Goal: Task Accomplishment & Management: Manage account settings

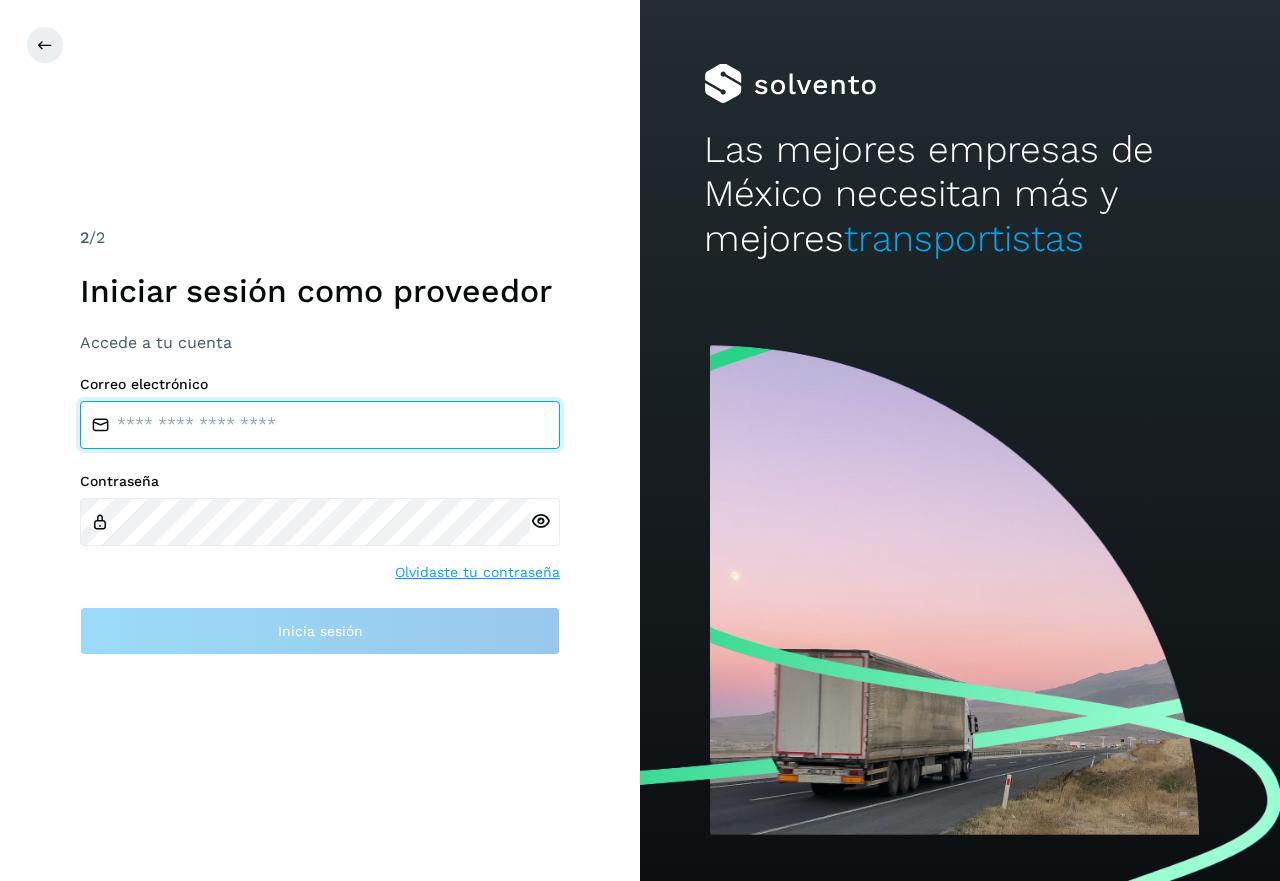
click at [169, 425] on input "email" at bounding box center [320, 425] width 480 height 48
type input "**********"
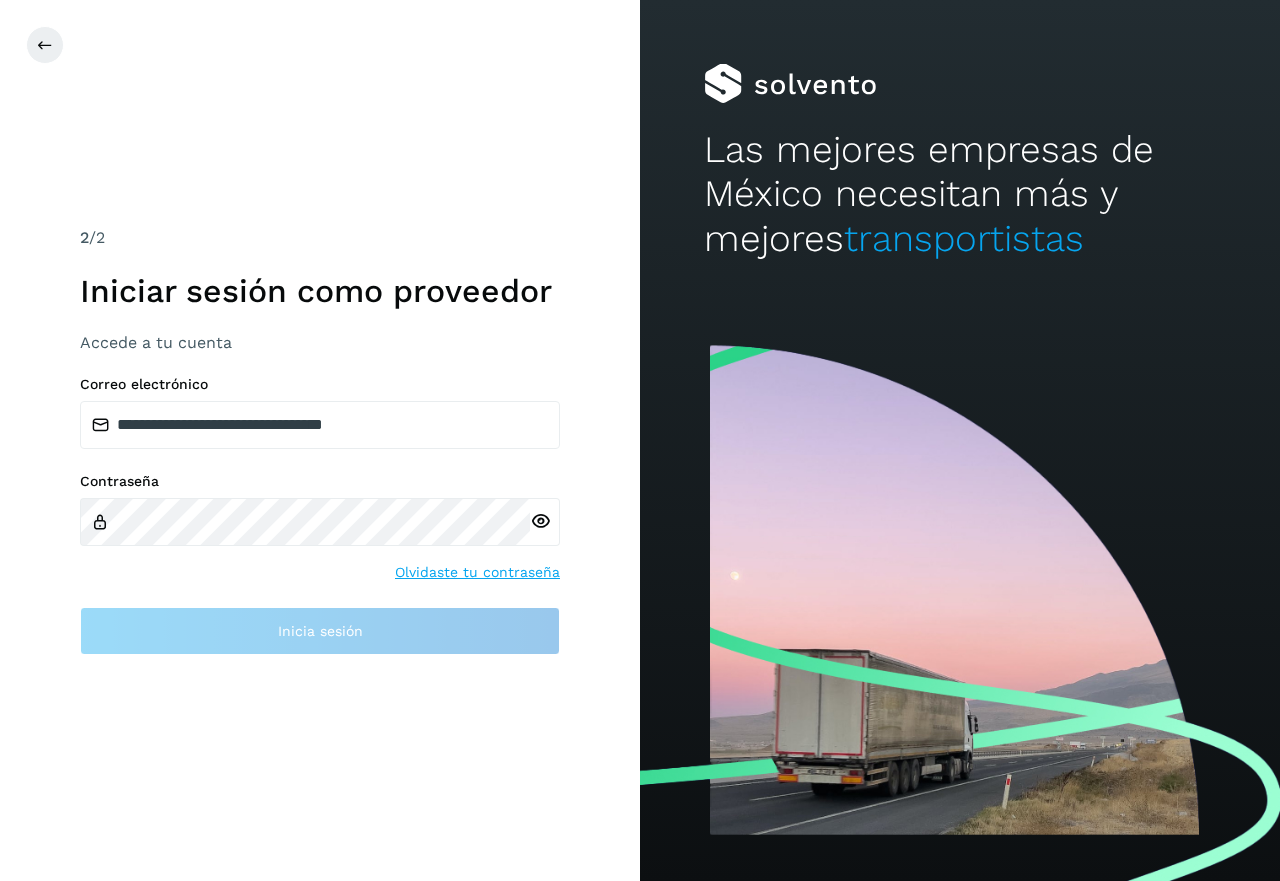
click at [544, 520] on div at bounding box center [545, 522] width 30 height 48
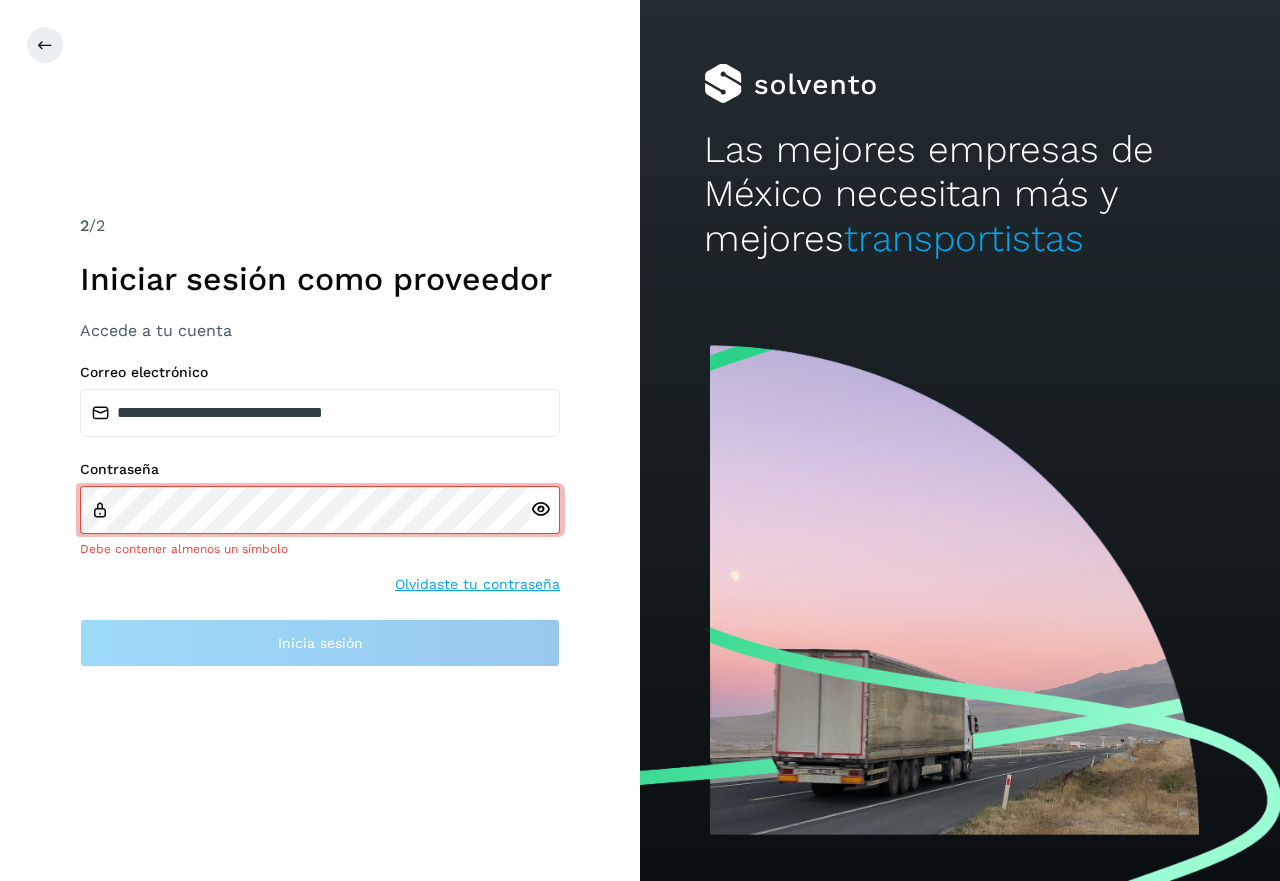
click at [539, 504] on icon at bounding box center [540, 509] width 21 height 21
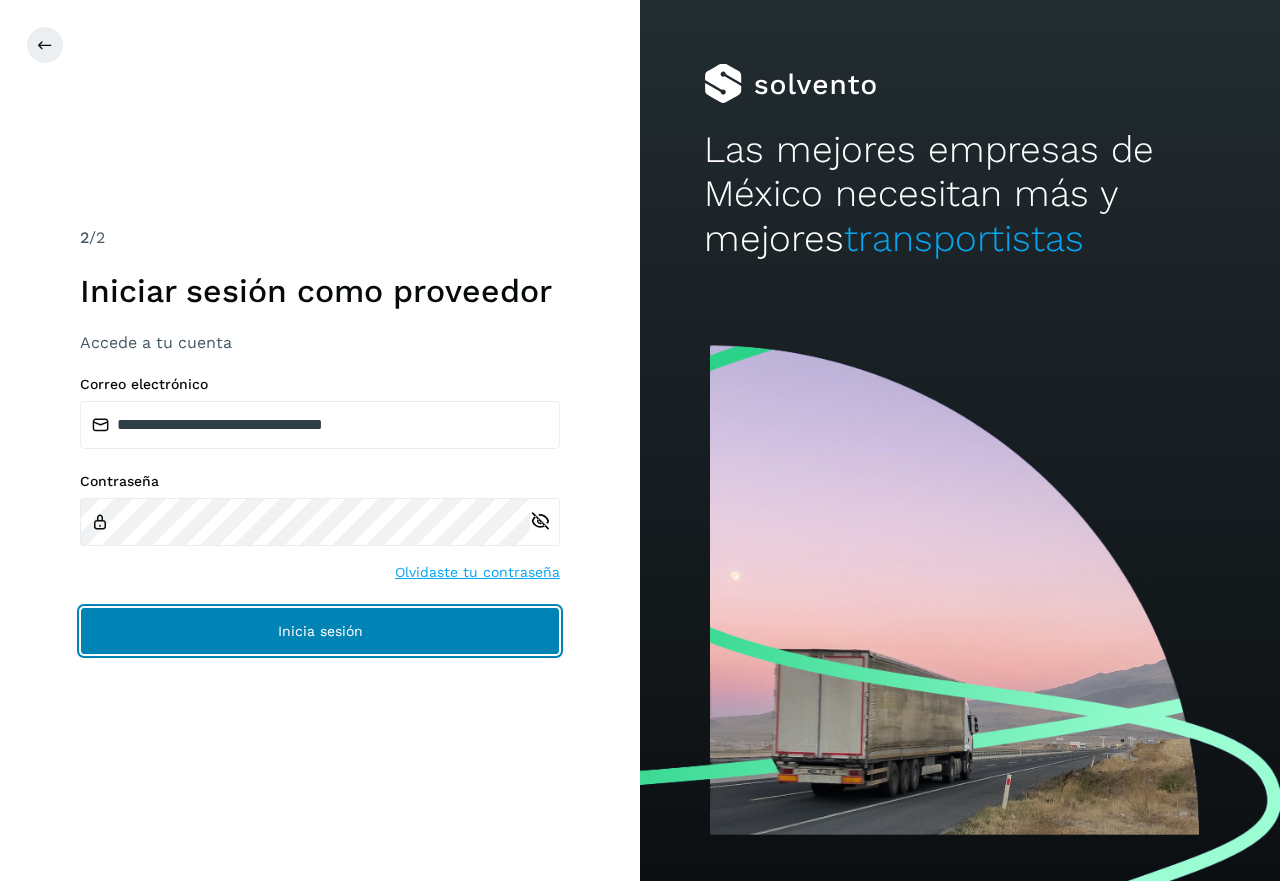
click at [389, 646] on button "Inicia sesión" at bounding box center [320, 631] width 480 height 48
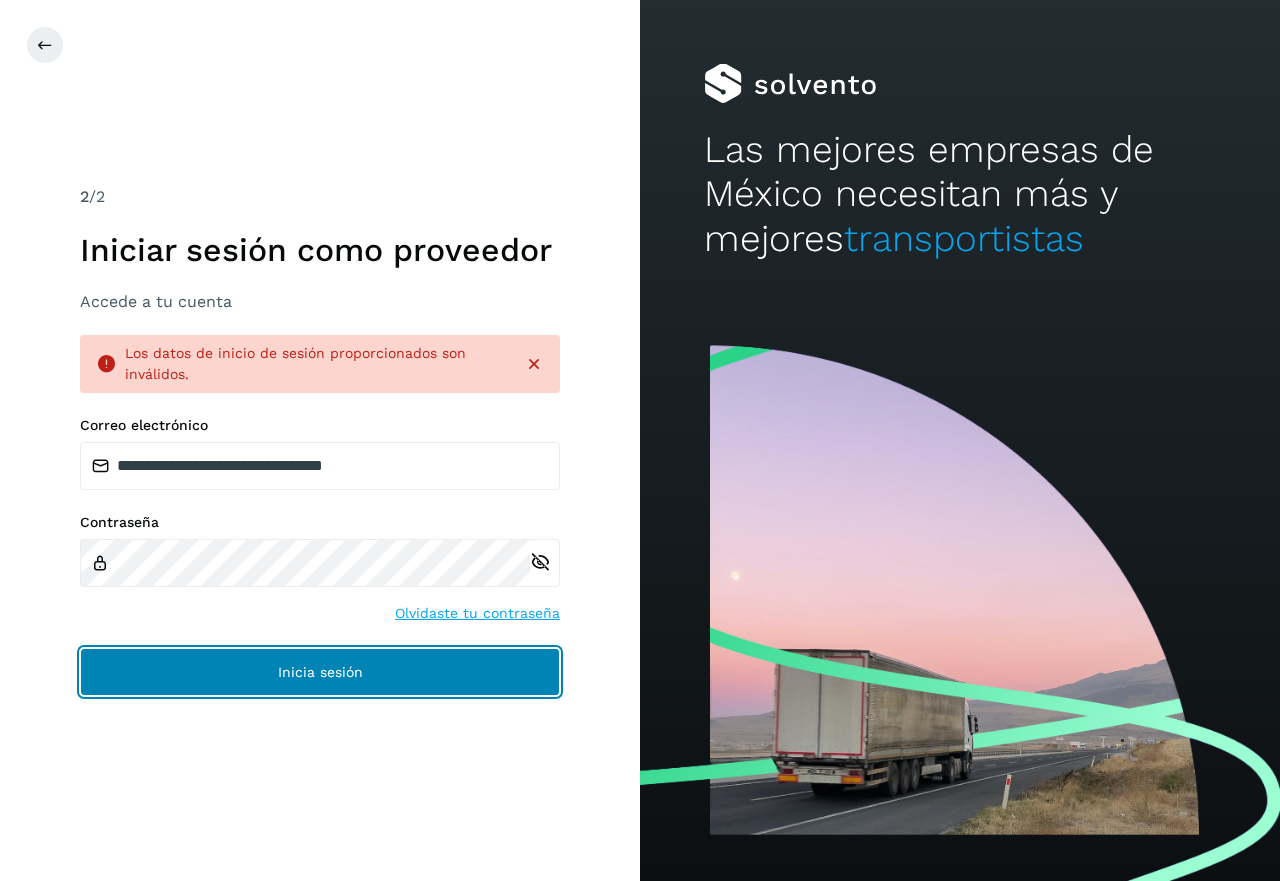
click at [306, 668] on span "Inicia sesión" at bounding box center [320, 672] width 85 height 14
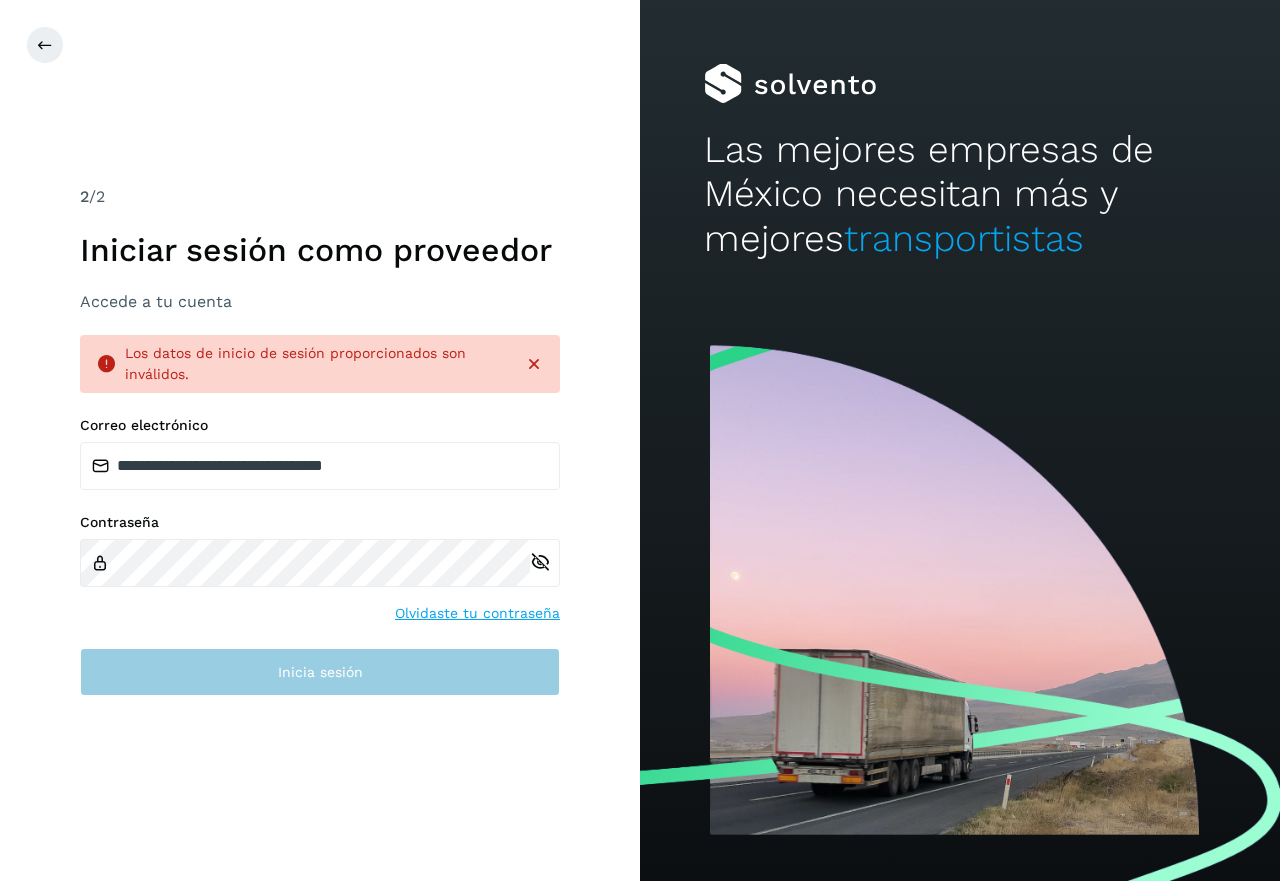
click at [316, 678] on span "Inicia sesión" at bounding box center [320, 672] width 85 height 14
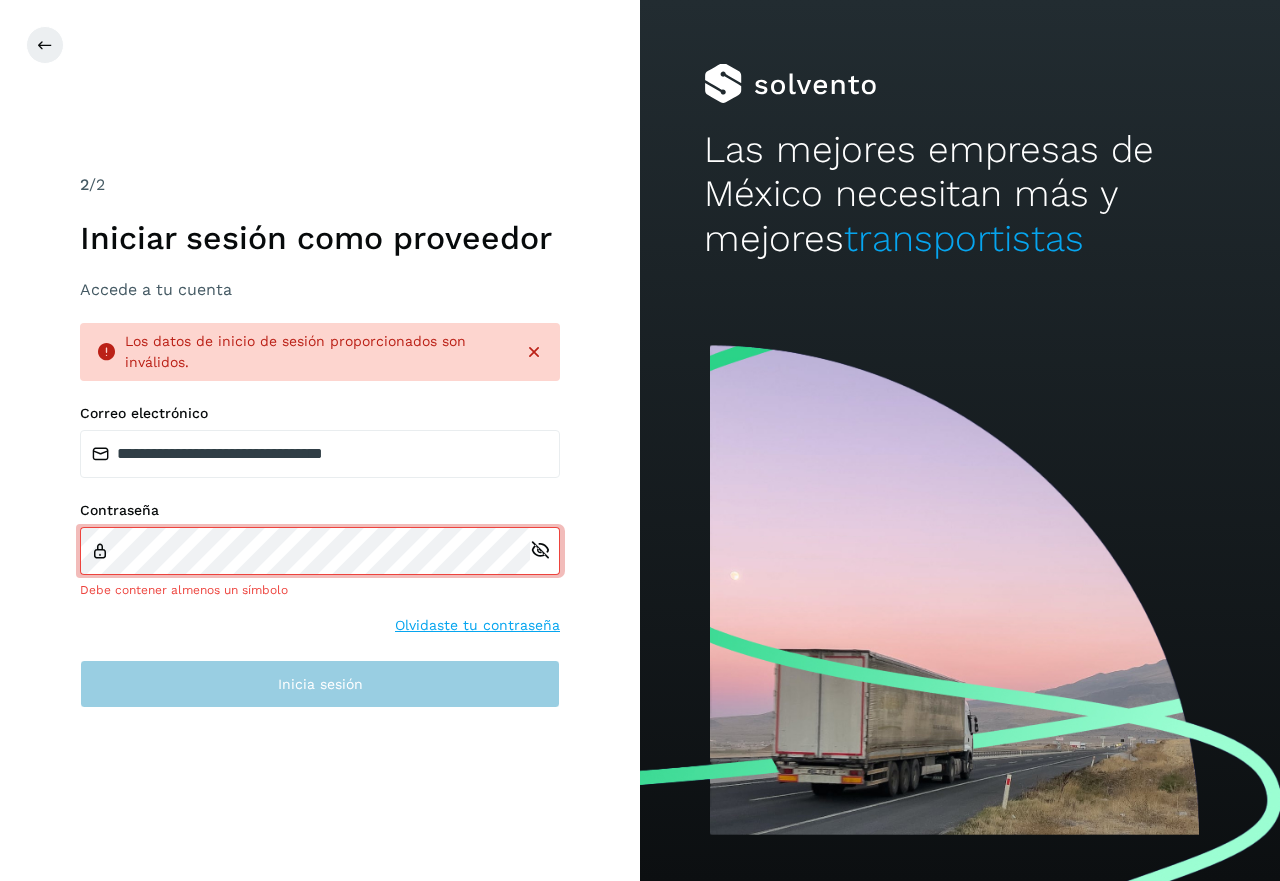
click at [309, 678] on span "Inicia sesión" at bounding box center [320, 684] width 85 height 14
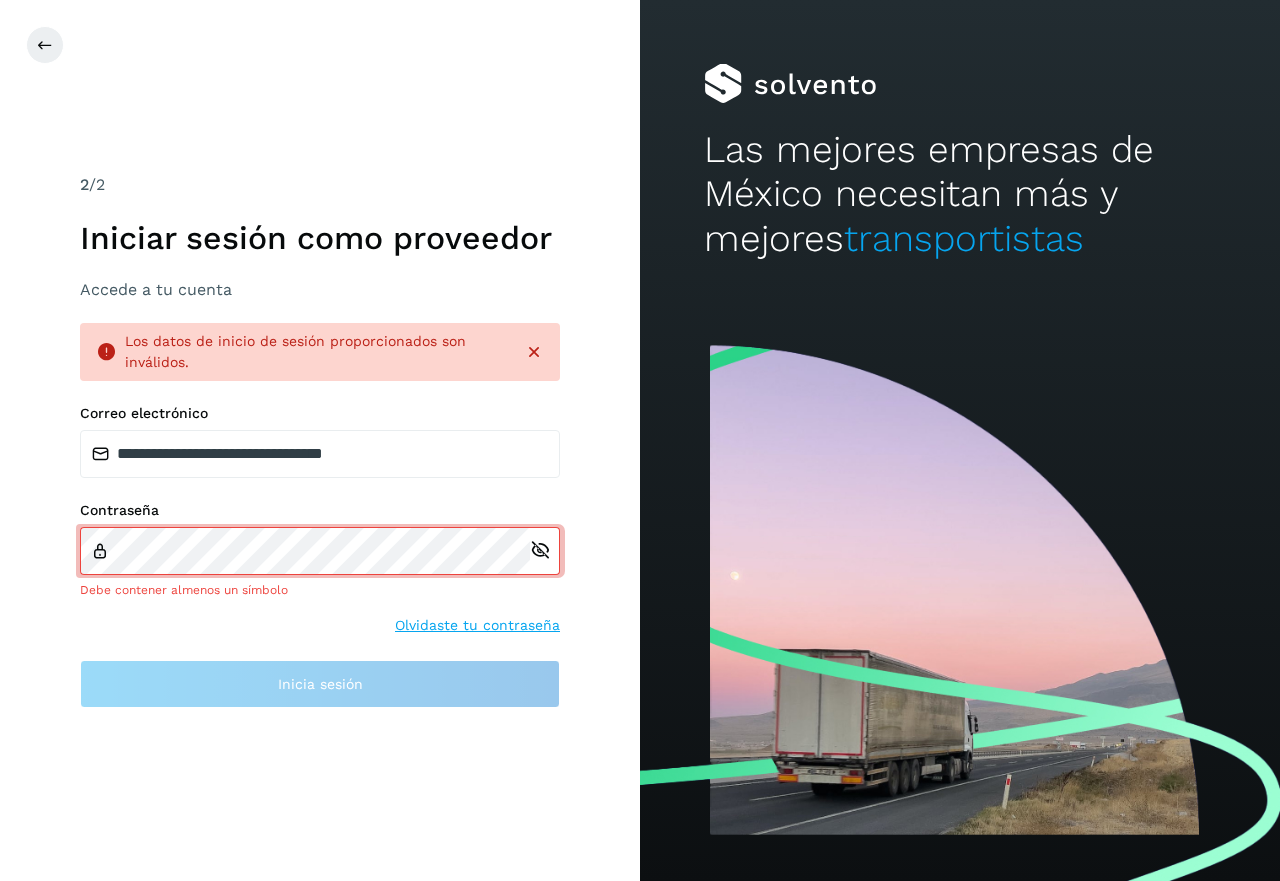
click at [438, 627] on link "Olvidaste tu contraseña" at bounding box center [477, 625] width 165 height 21
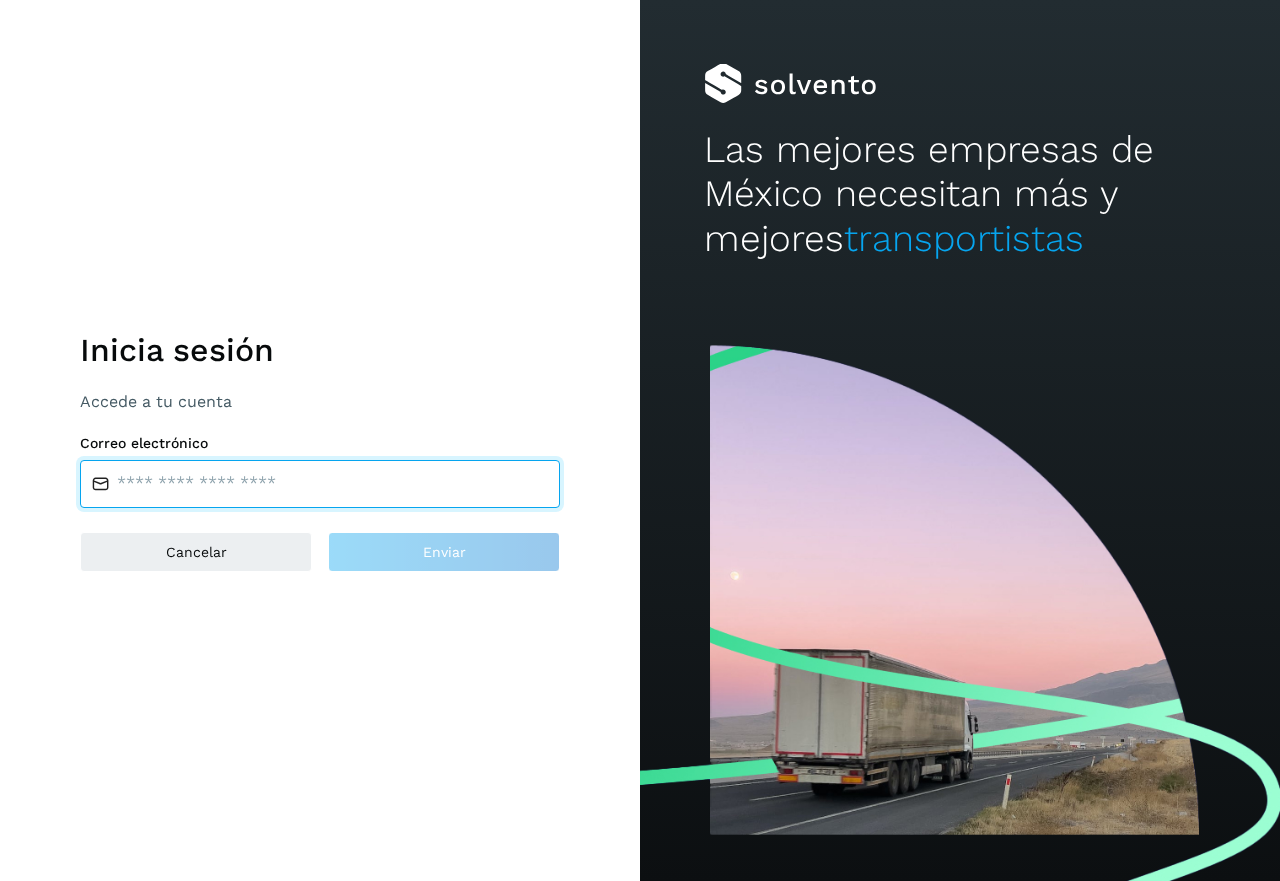
click at [169, 488] on input "email" at bounding box center [320, 484] width 480 height 48
type input "*"
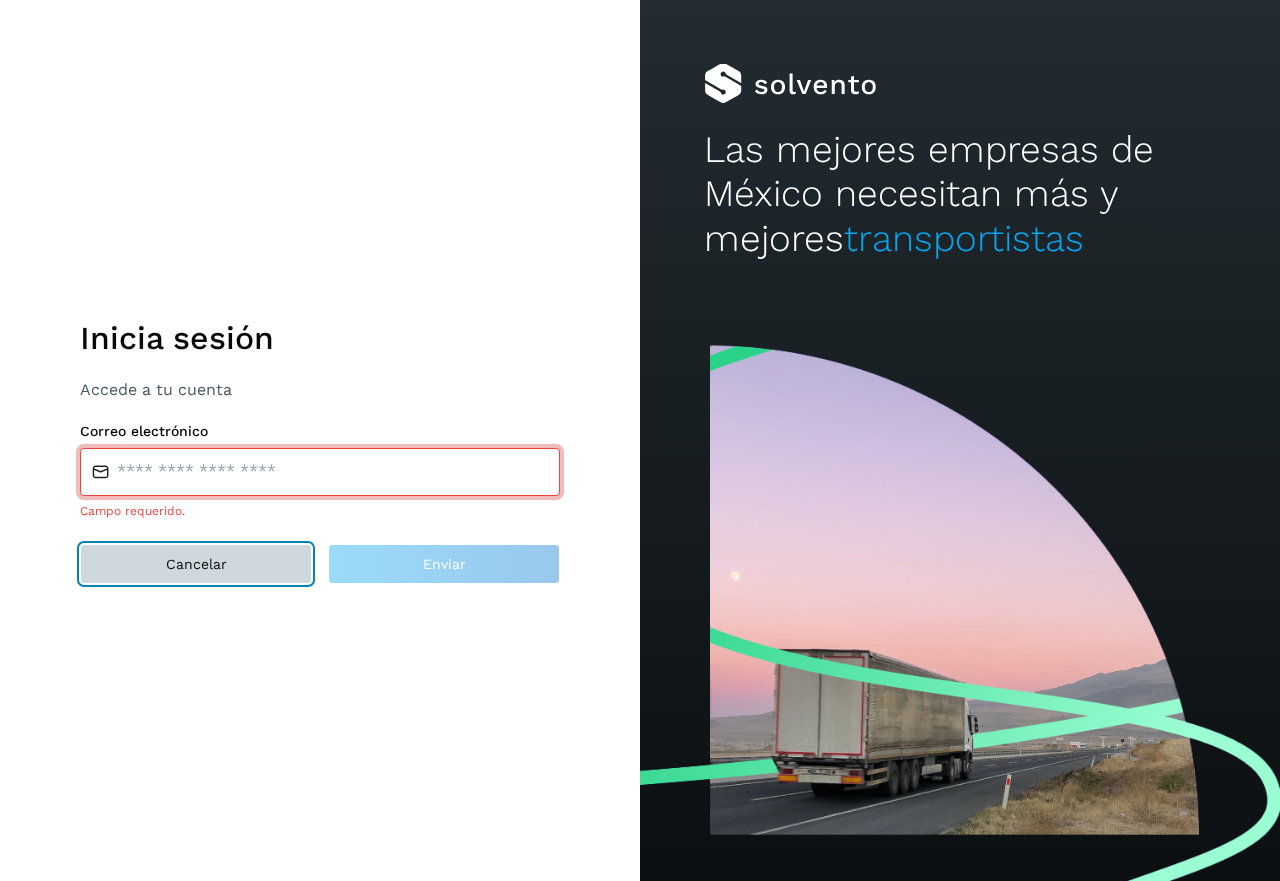
click at [211, 557] on span "Cancelar" at bounding box center [196, 564] width 61 height 14
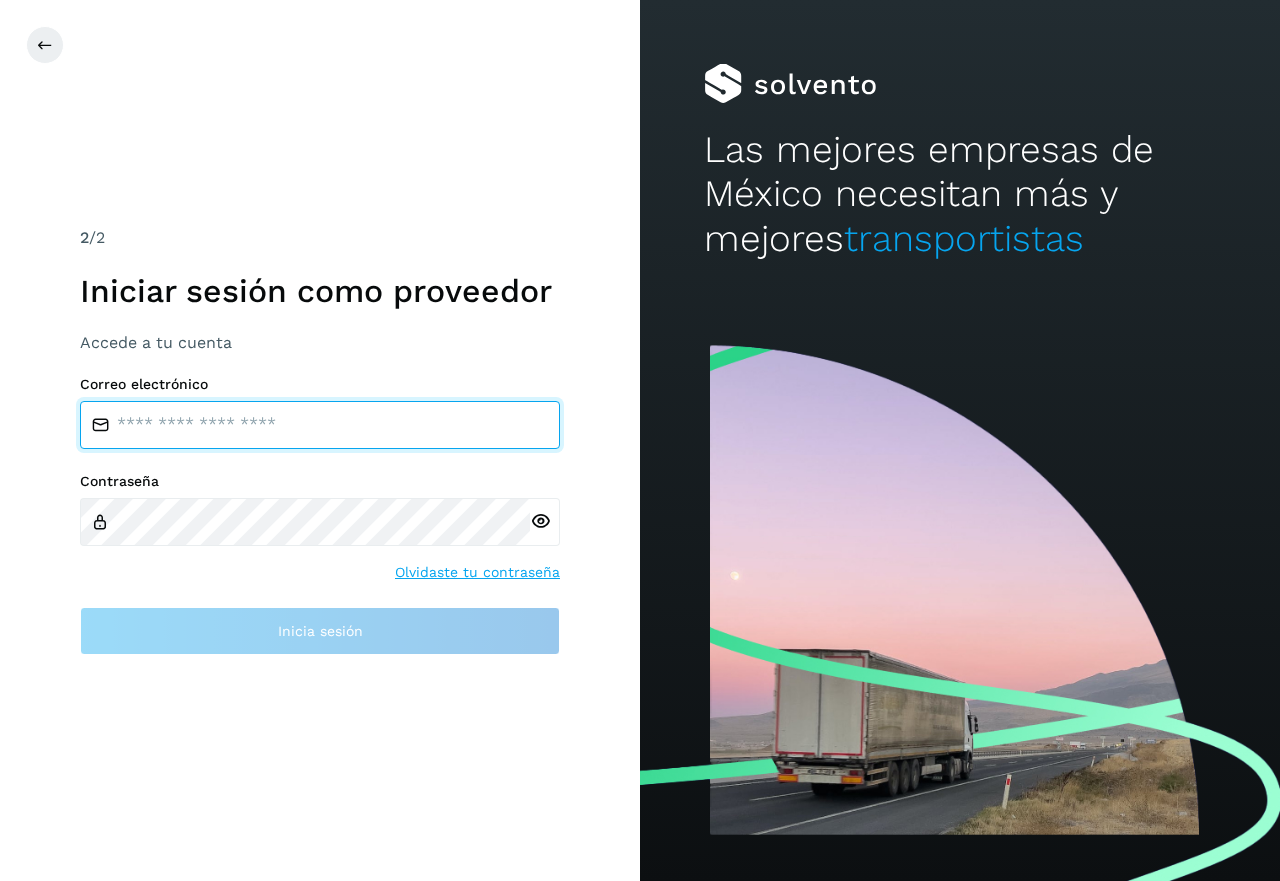
click at [145, 426] on input "email" at bounding box center [320, 425] width 480 height 48
type input "**********"
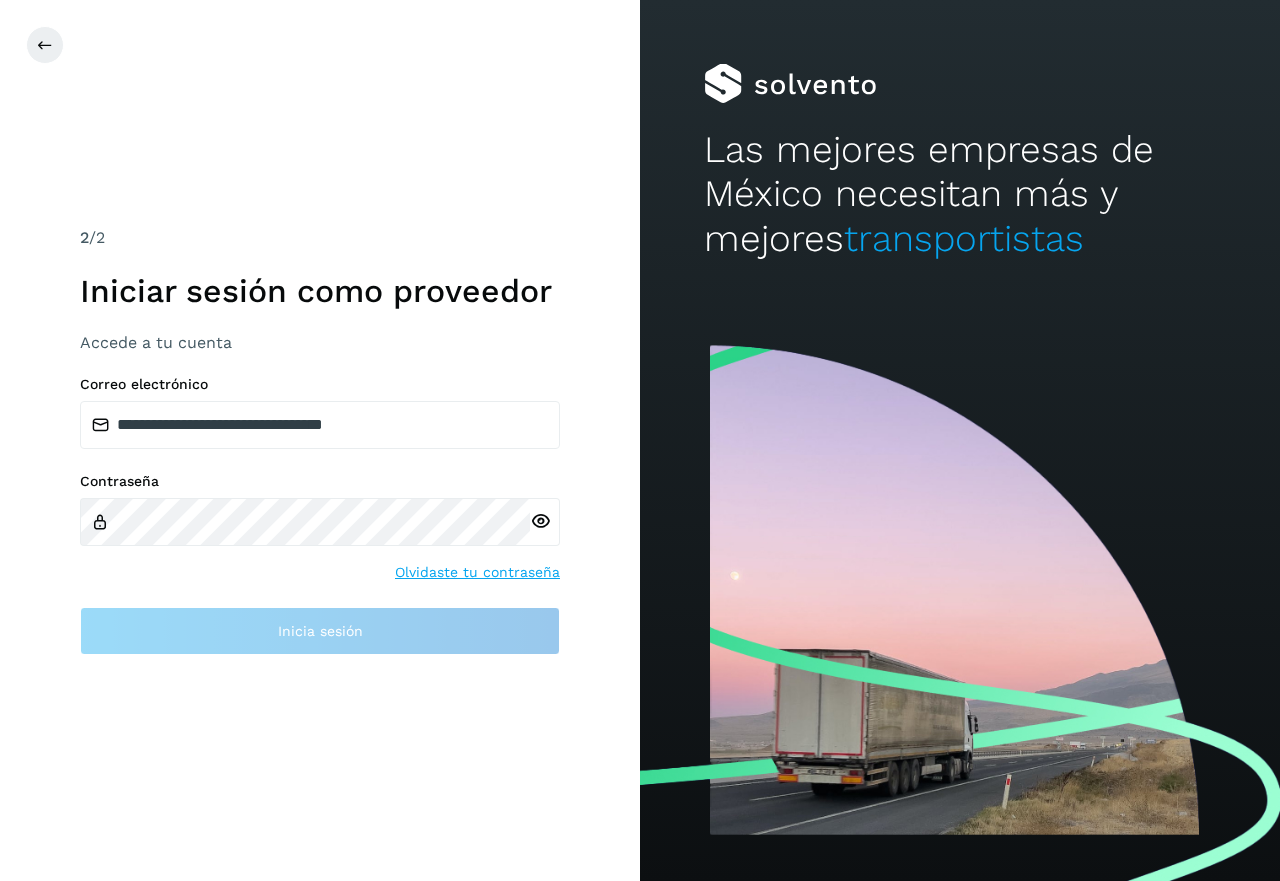
click at [540, 523] on div at bounding box center [545, 522] width 30 height 48
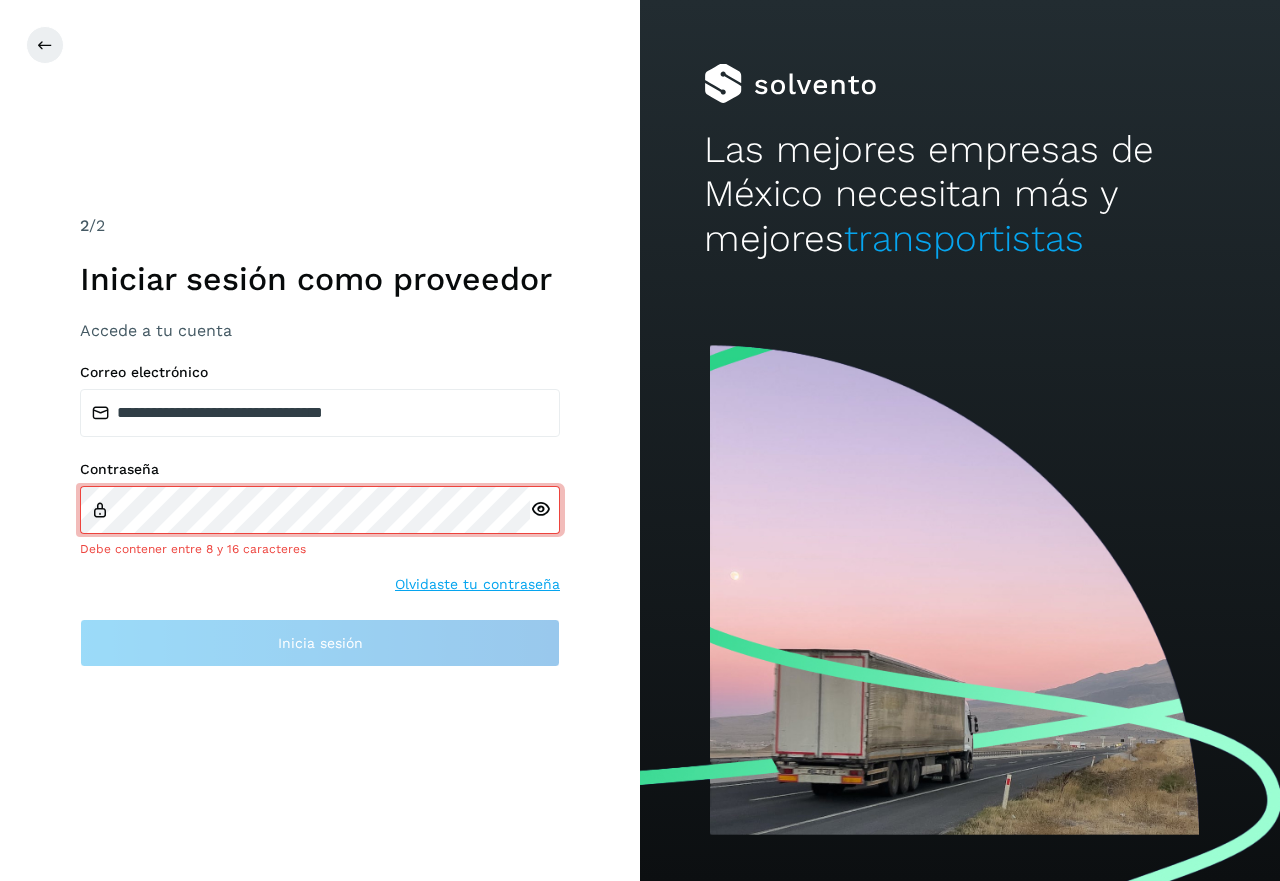
click at [538, 520] on div at bounding box center [545, 510] width 30 height 48
click at [540, 519] on icon at bounding box center [540, 509] width 21 height 21
click at [470, 582] on link "Olvidaste tu contraseña" at bounding box center [477, 584] width 165 height 21
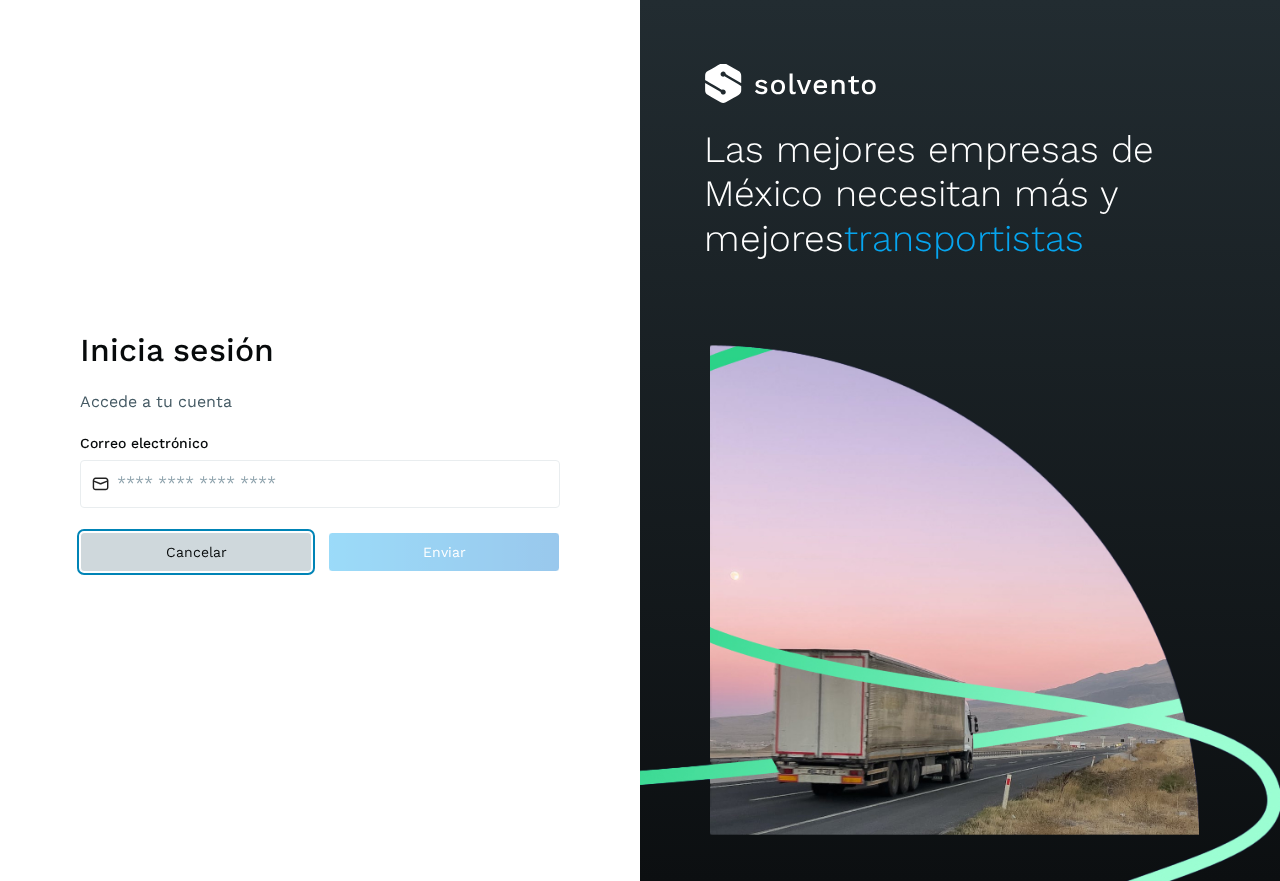
click at [190, 559] on span "Cancelar" at bounding box center [196, 552] width 61 height 14
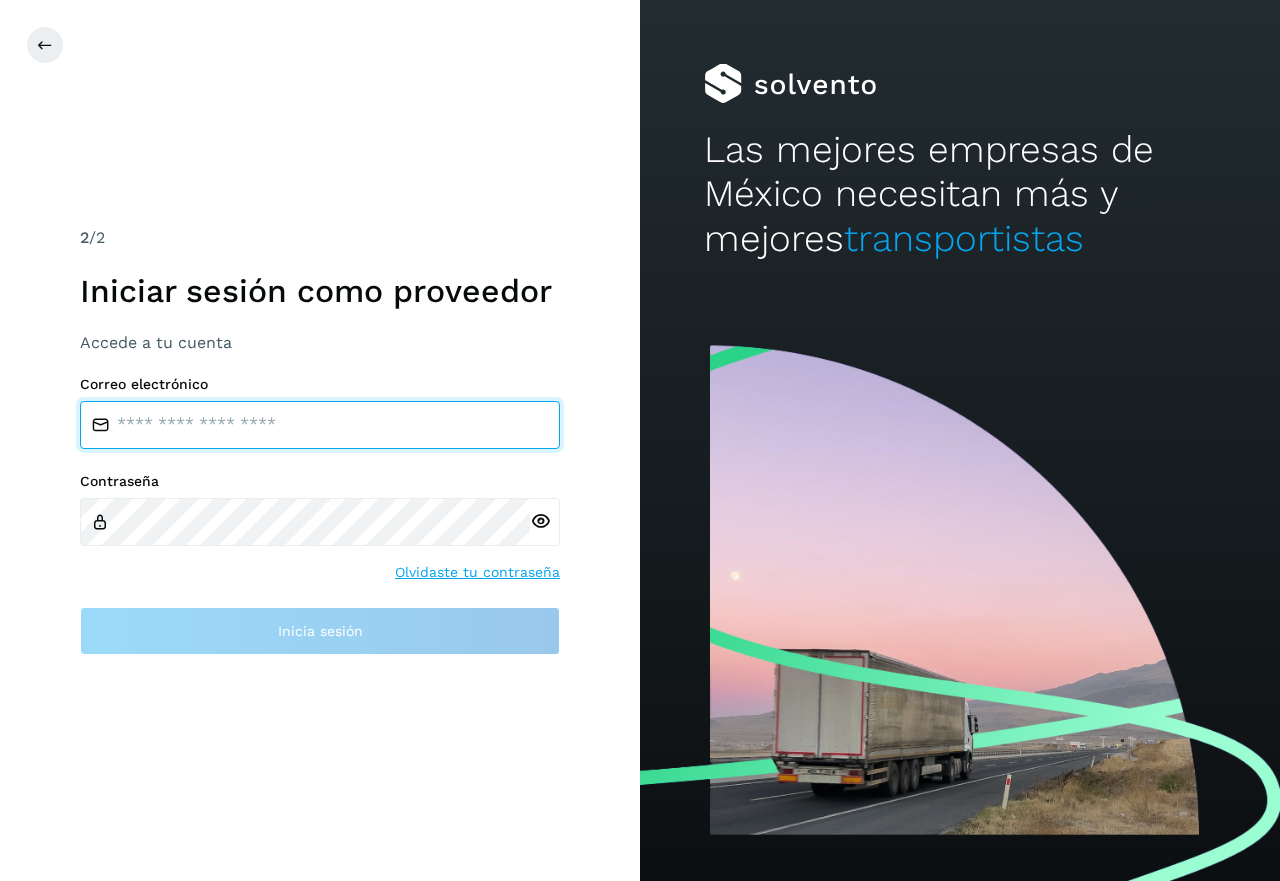
click at [223, 428] on input "email" at bounding box center [320, 425] width 480 height 48
type input "**********"
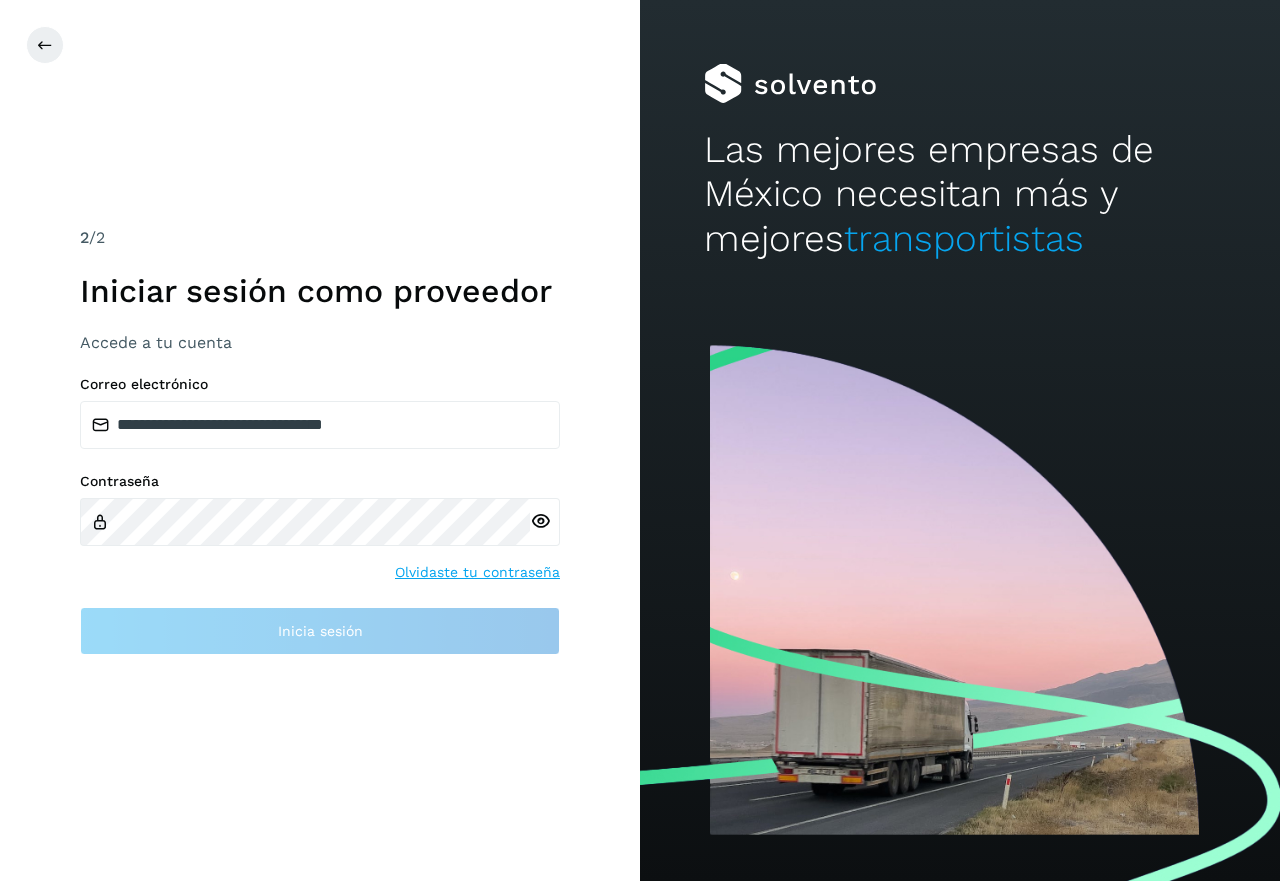
click at [540, 520] on div at bounding box center [545, 522] width 30 height 48
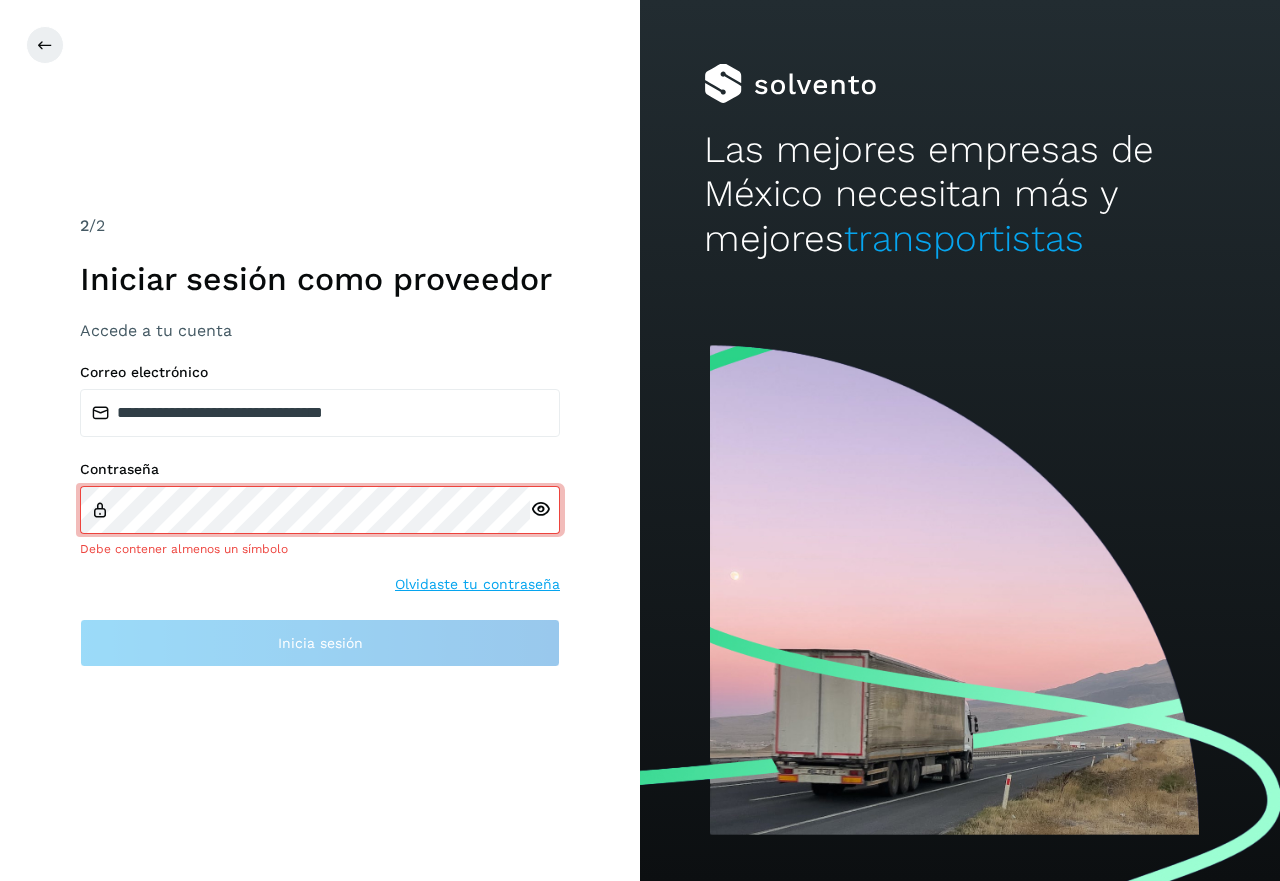
click at [540, 512] on icon at bounding box center [540, 509] width 21 height 21
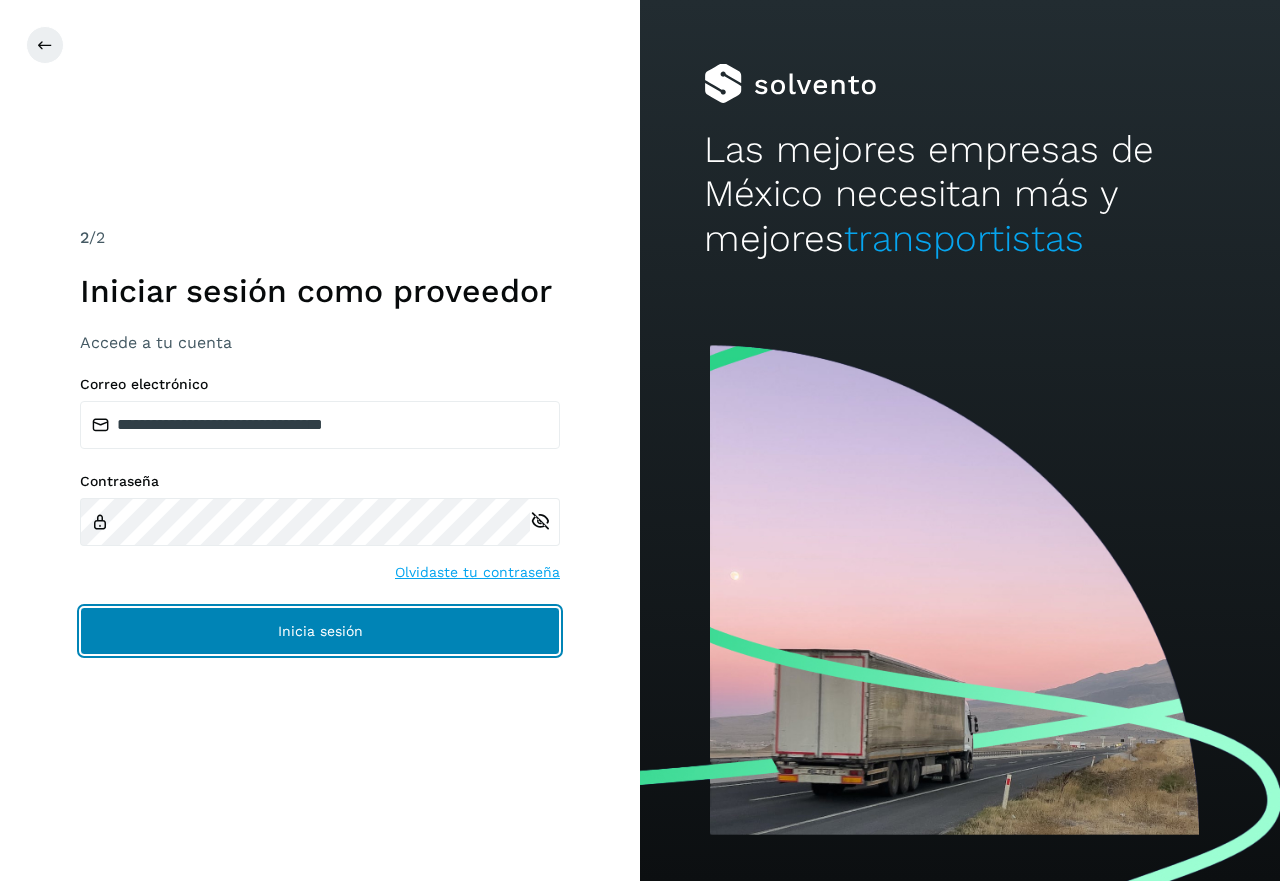
click at [314, 630] on span "Inicia sesión" at bounding box center [320, 631] width 85 height 14
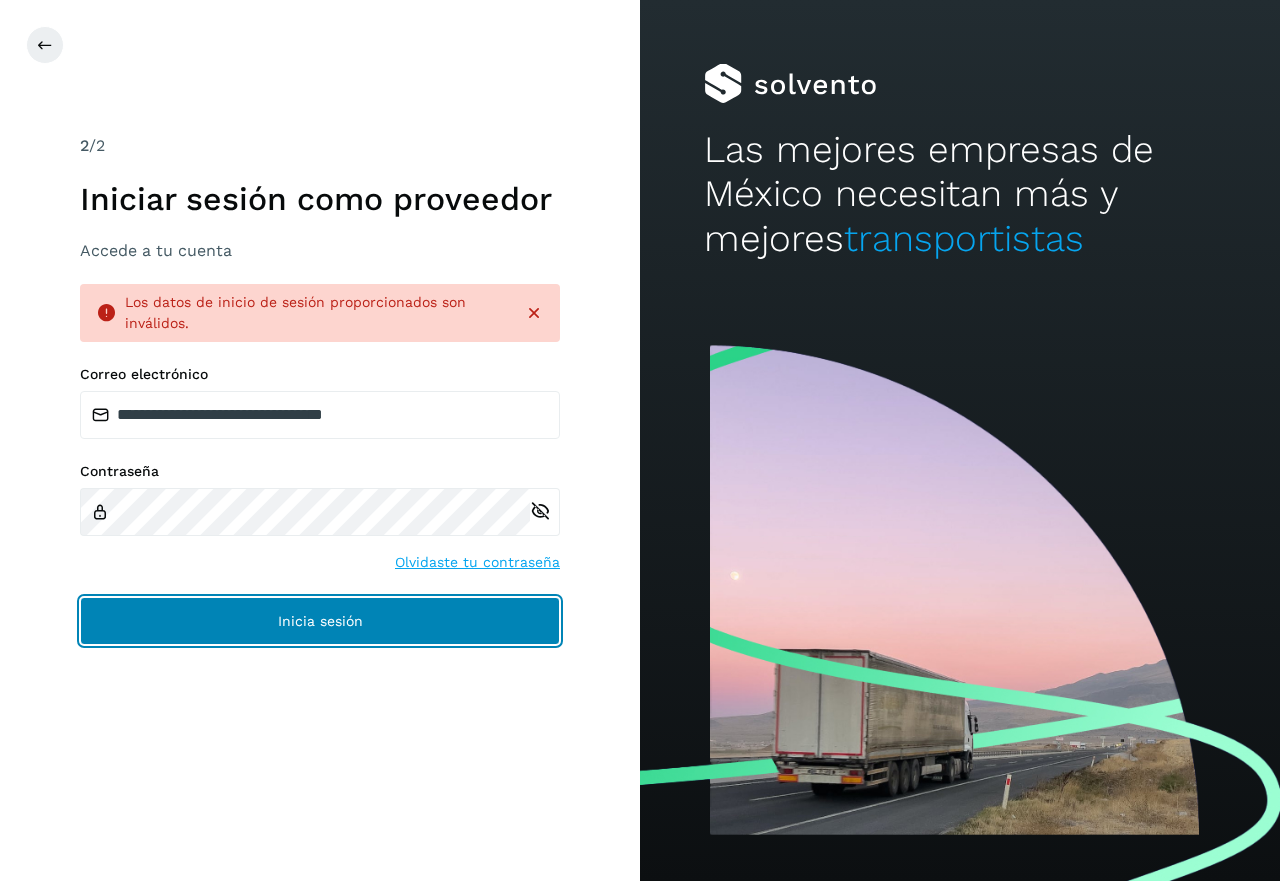
click at [299, 616] on span "Inicia sesión" at bounding box center [320, 621] width 85 height 14
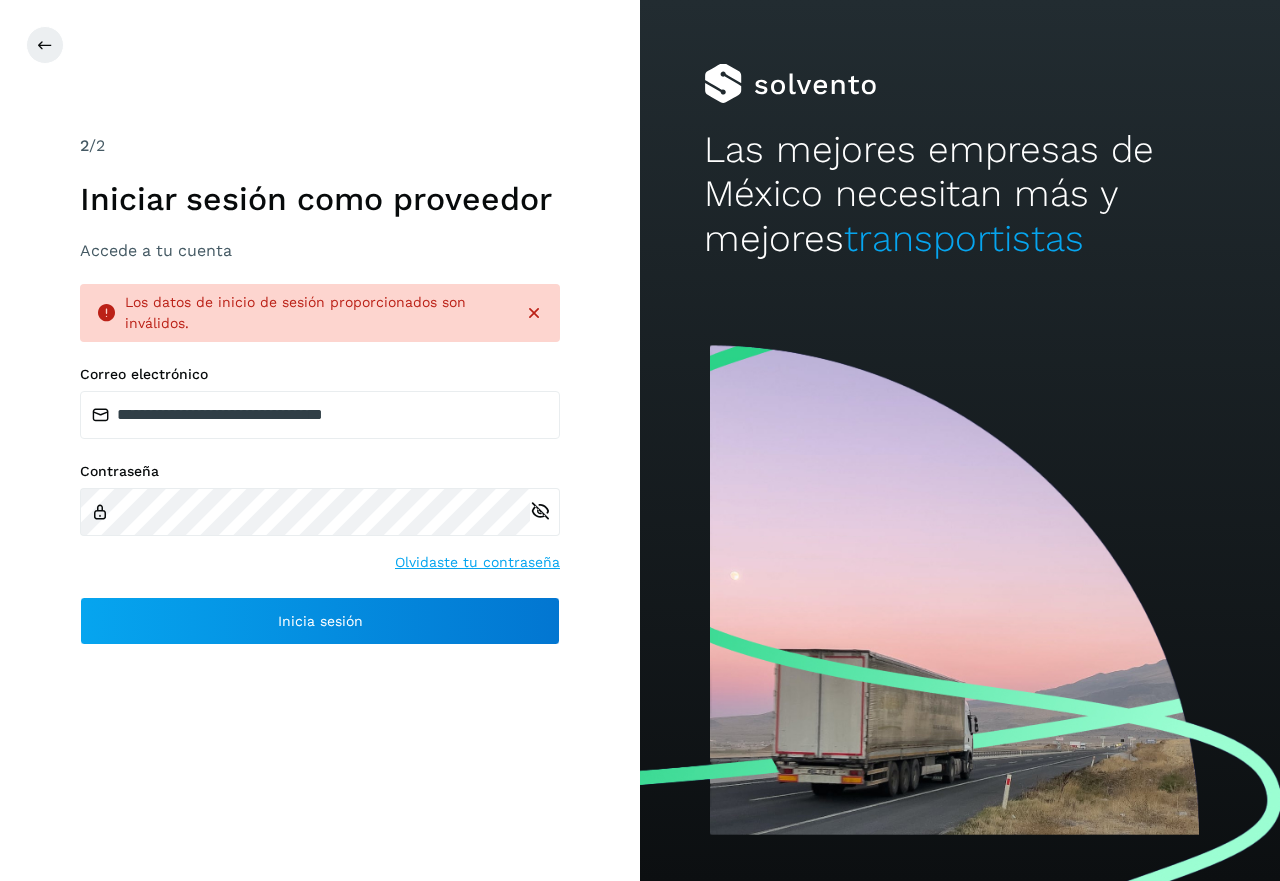
click at [450, 559] on link "Olvidaste tu contraseña" at bounding box center [477, 562] width 165 height 21
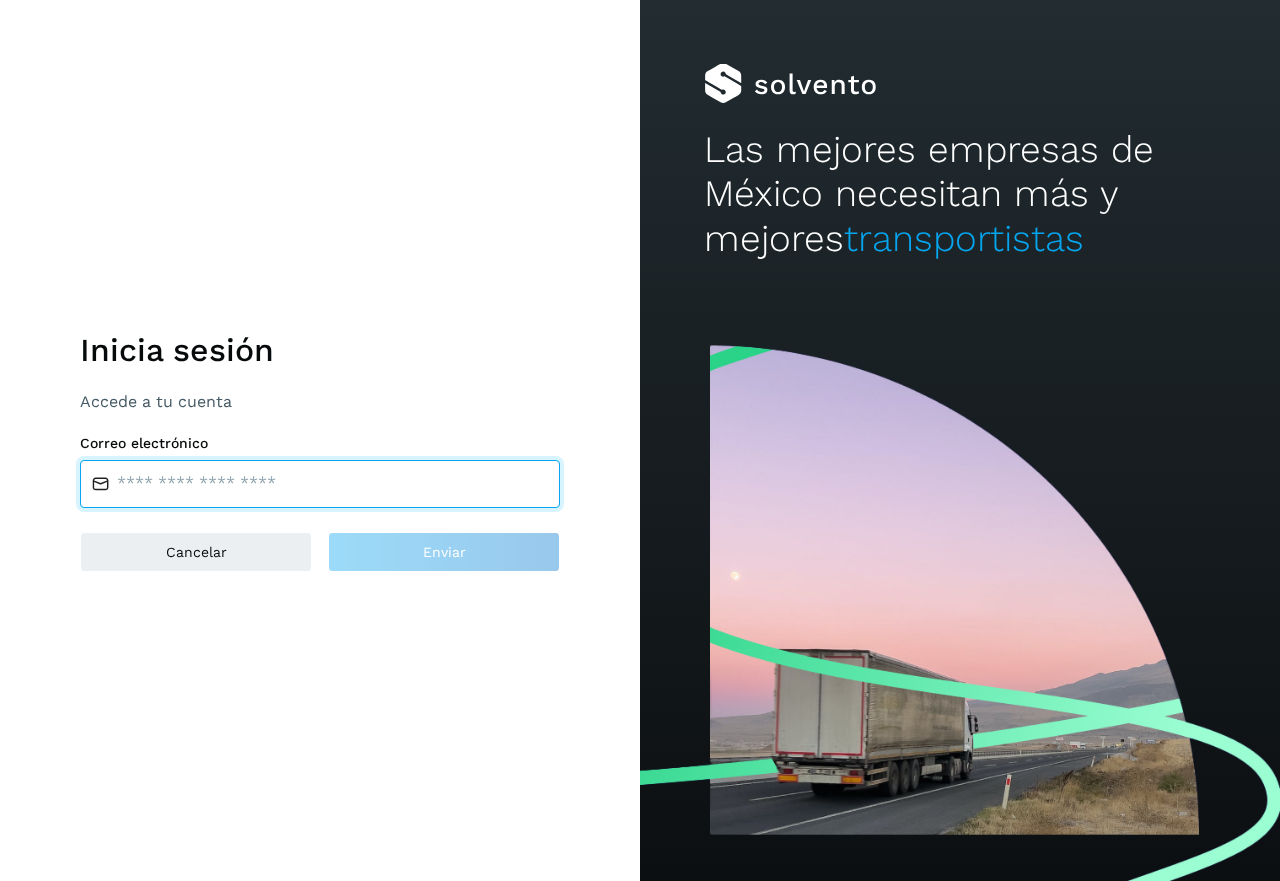
click at [169, 488] on input "email" at bounding box center [320, 484] width 480 height 48
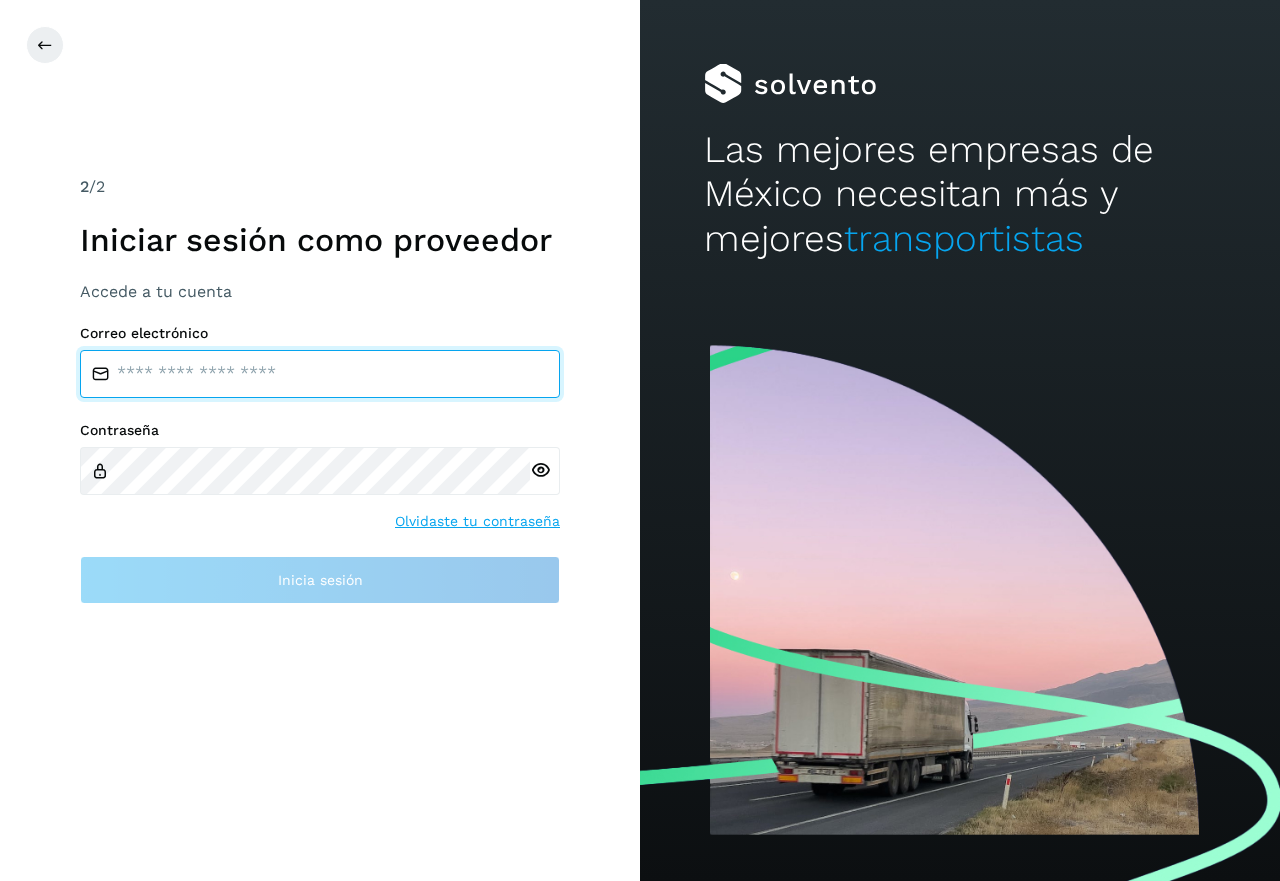
click at [222, 378] on input "email" at bounding box center [320, 374] width 480 height 48
type input "**********"
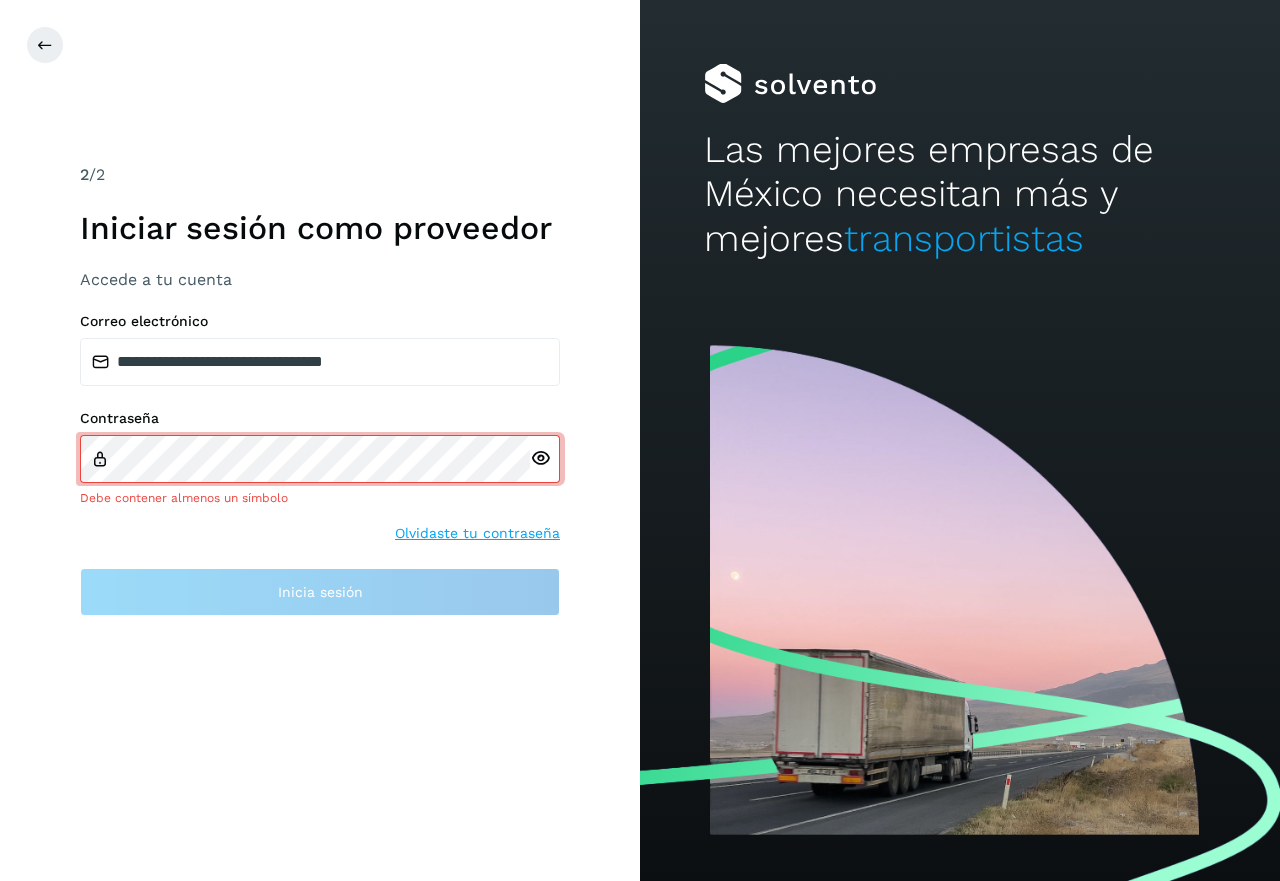
click at [457, 533] on link "Olvidaste tu contraseña" at bounding box center [477, 533] width 165 height 21
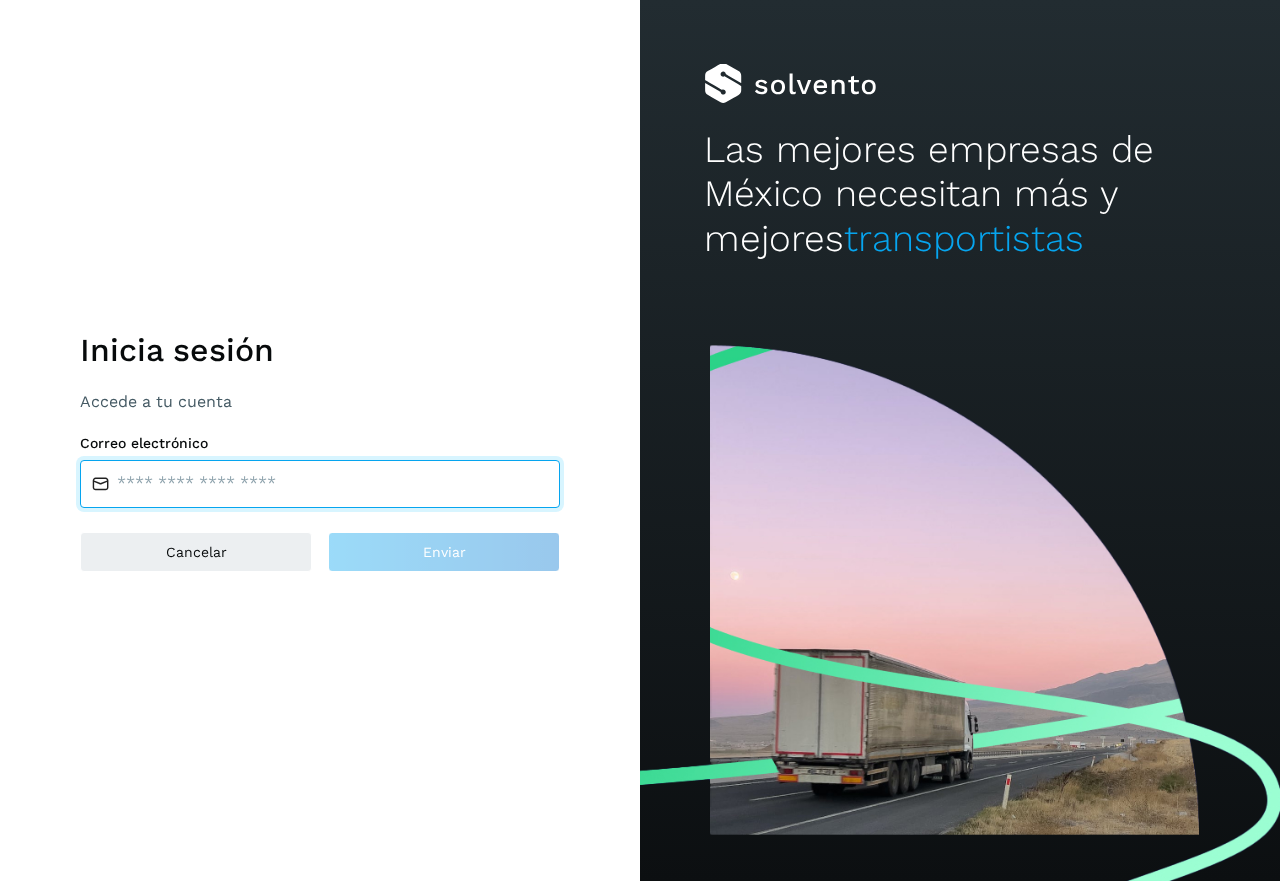
click at [179, 477] on input "email" at bounding box center [320, 484] width 480 height 48
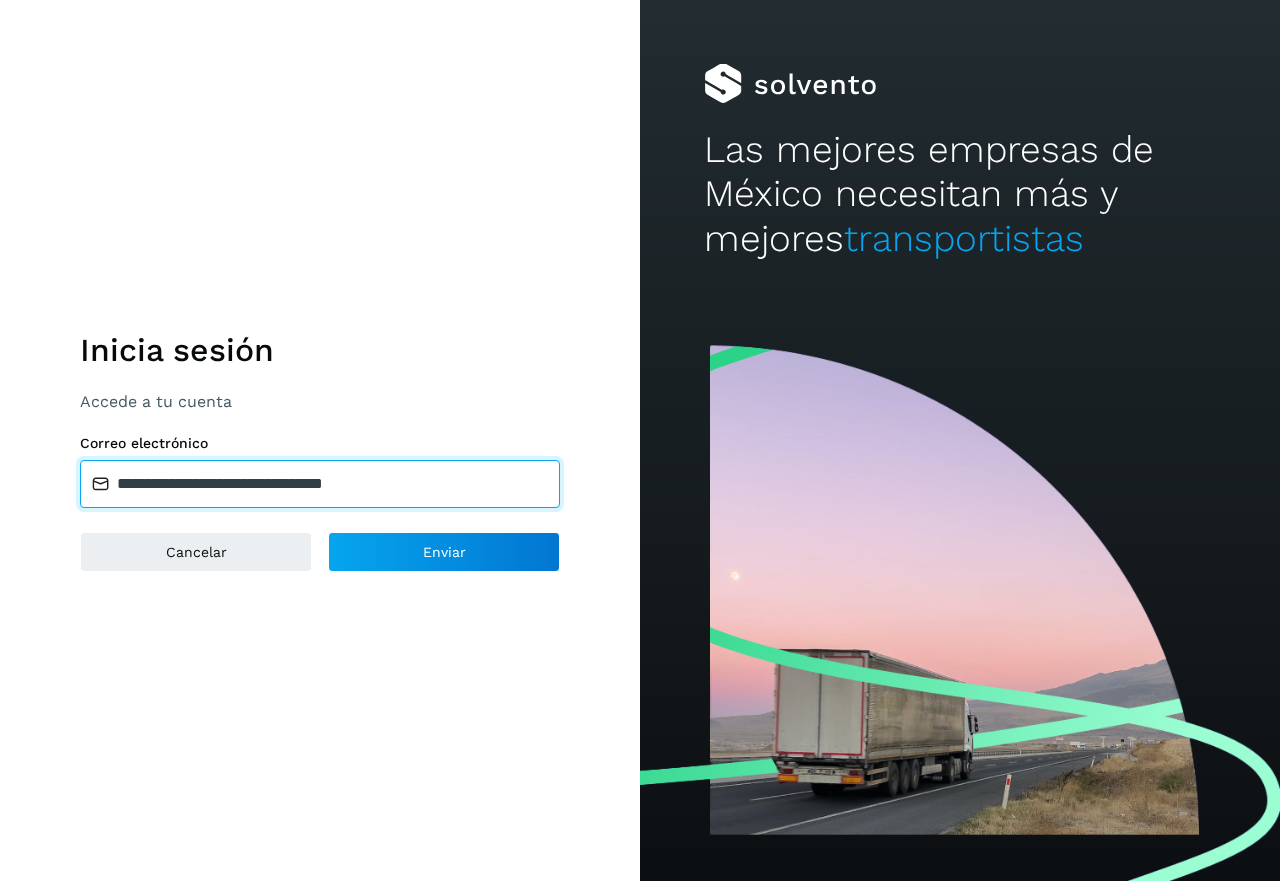
type input "**********"
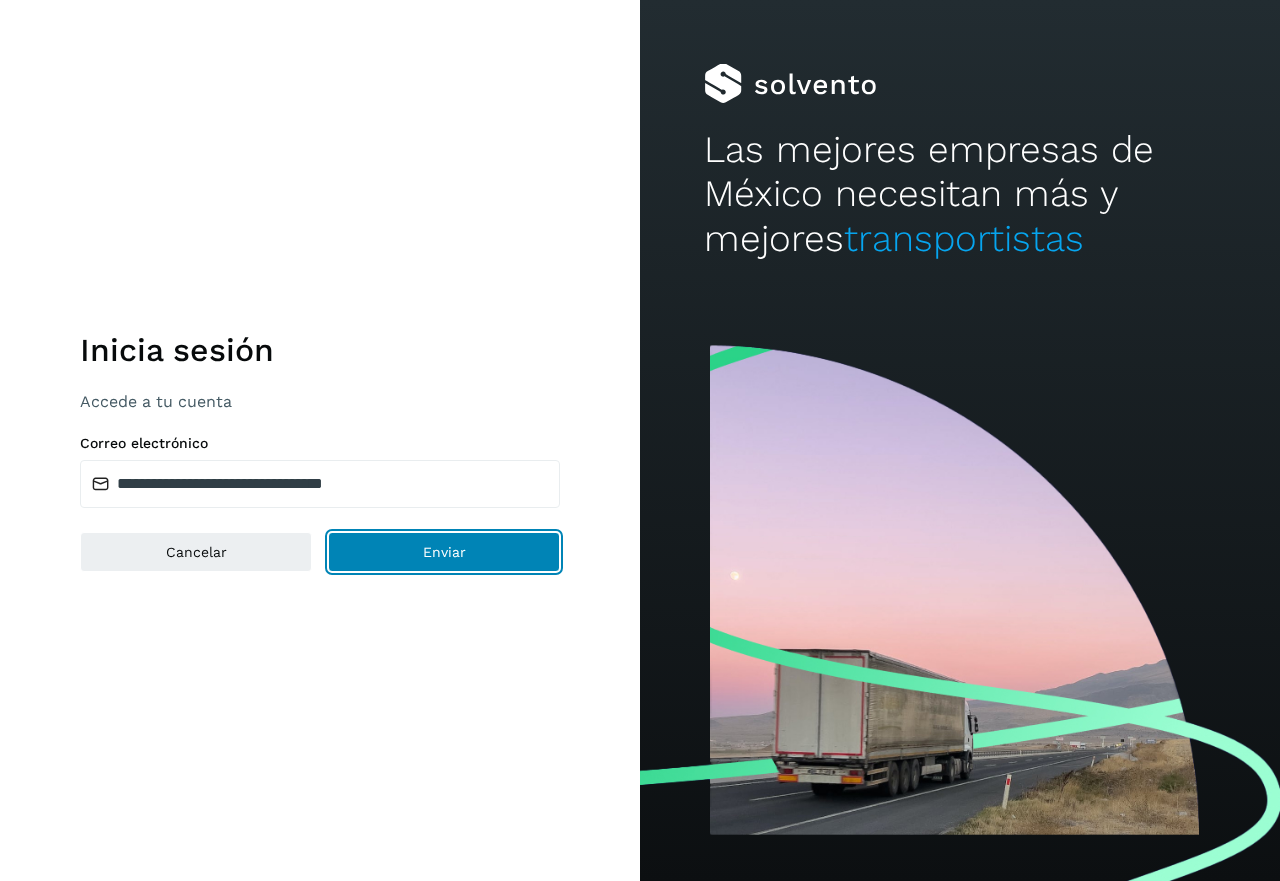
click at [474, 546] on button "Enviar" at bounding box center [444, 552] width 232 height 40
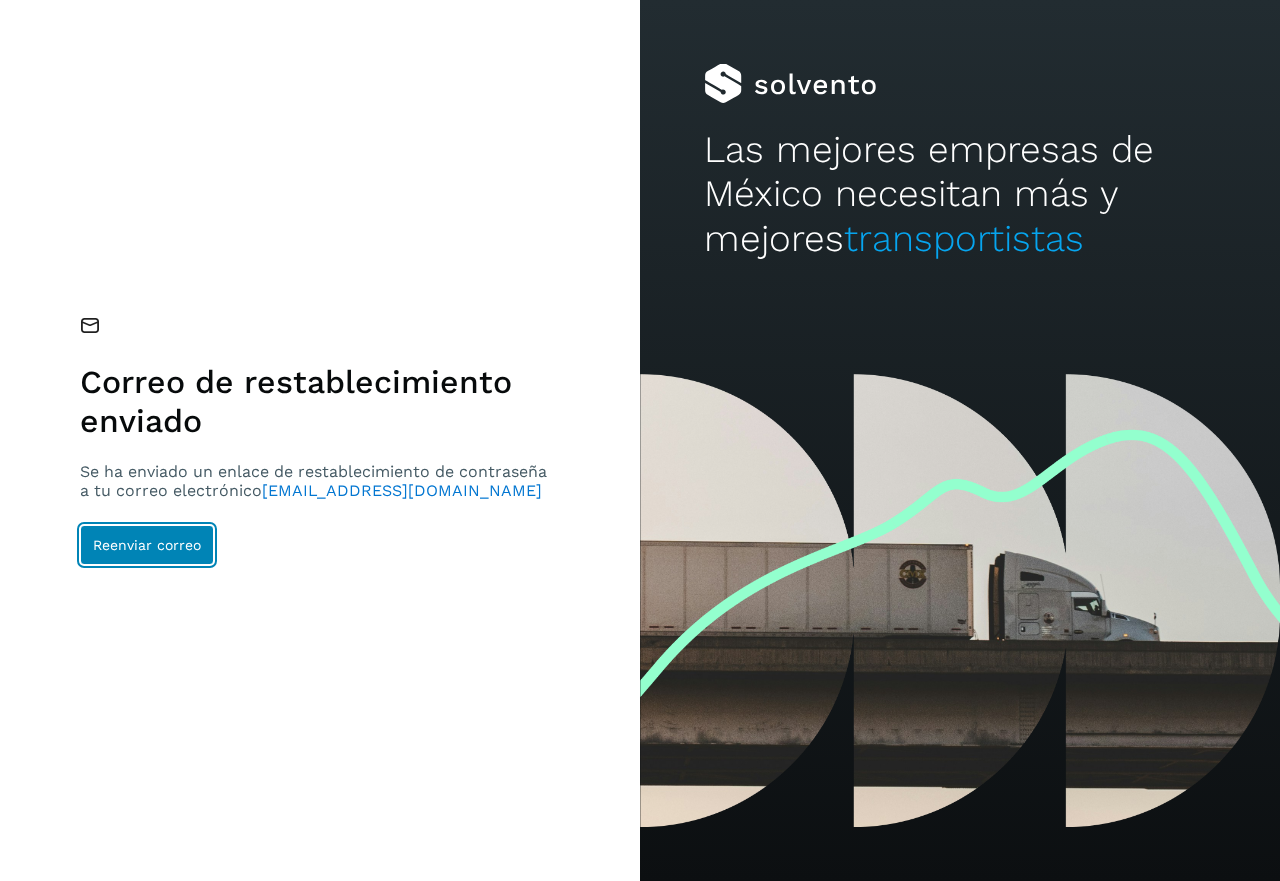
click at [148, 552] on span "Reenviar correo" at bounding box center [147, 545] width 108 height 14
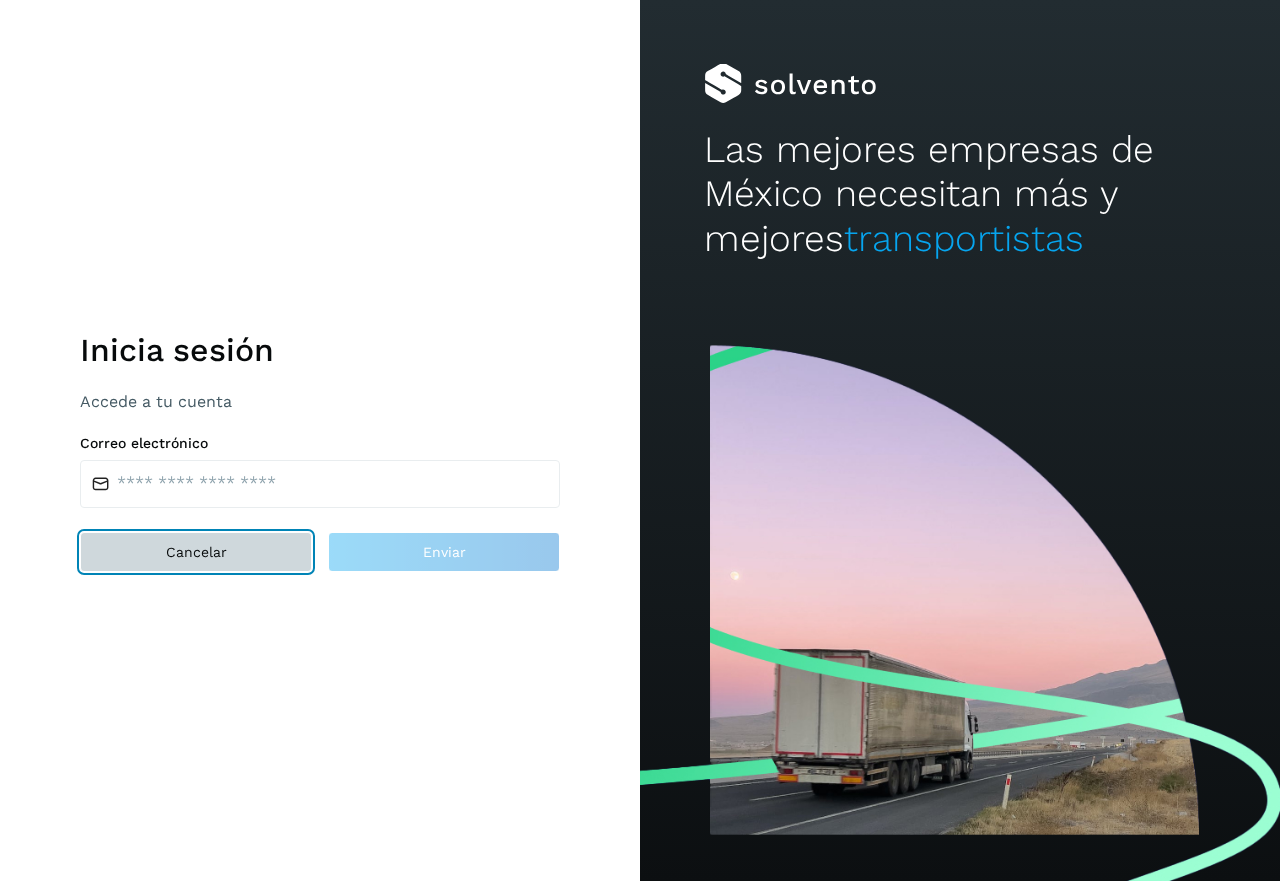
click at [181, 553] on span "Cancelar" at bounding box center [196, 552] width 61 height 14
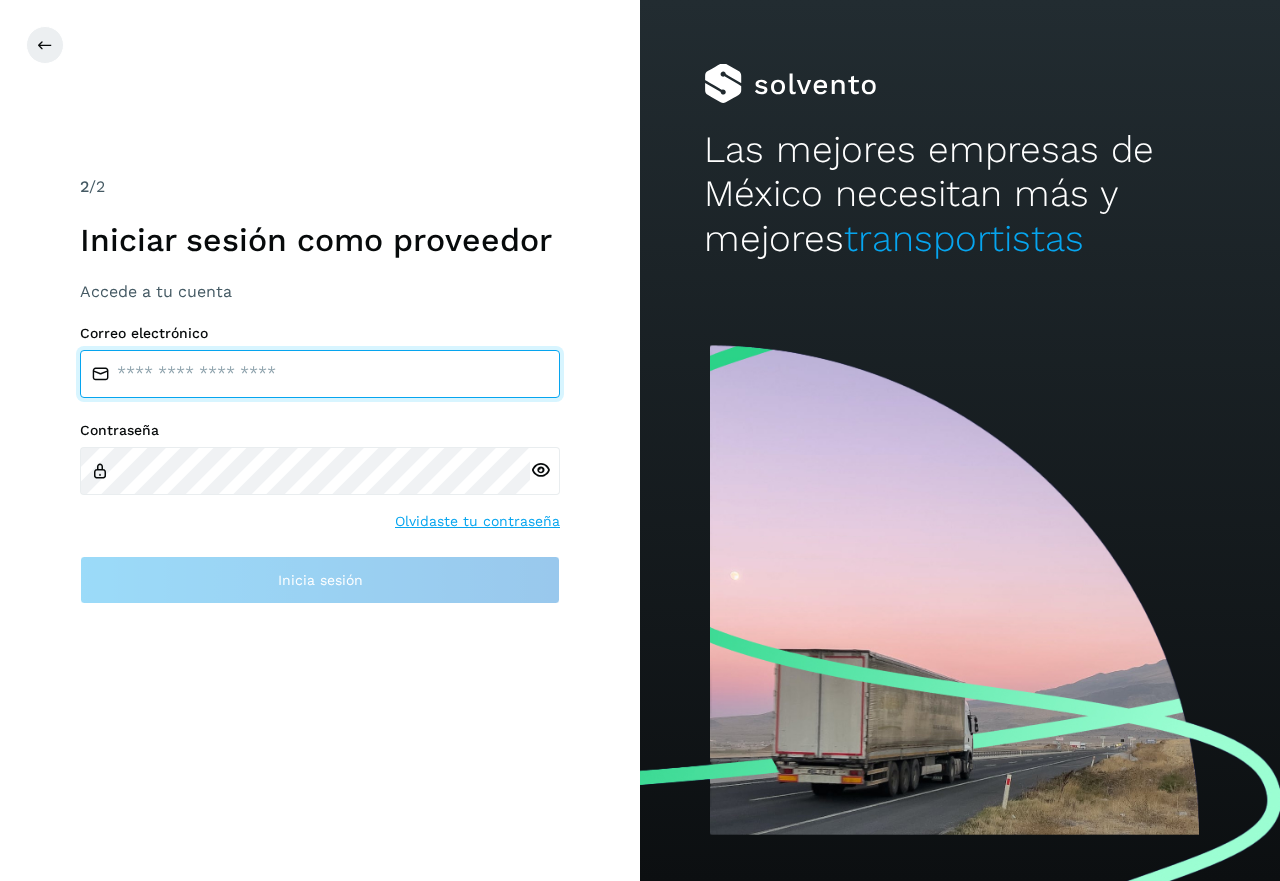
click at [134, 375] on input "email" at bounding box center [320, 374] width 480 height 48
type input "*"
type input "**********"
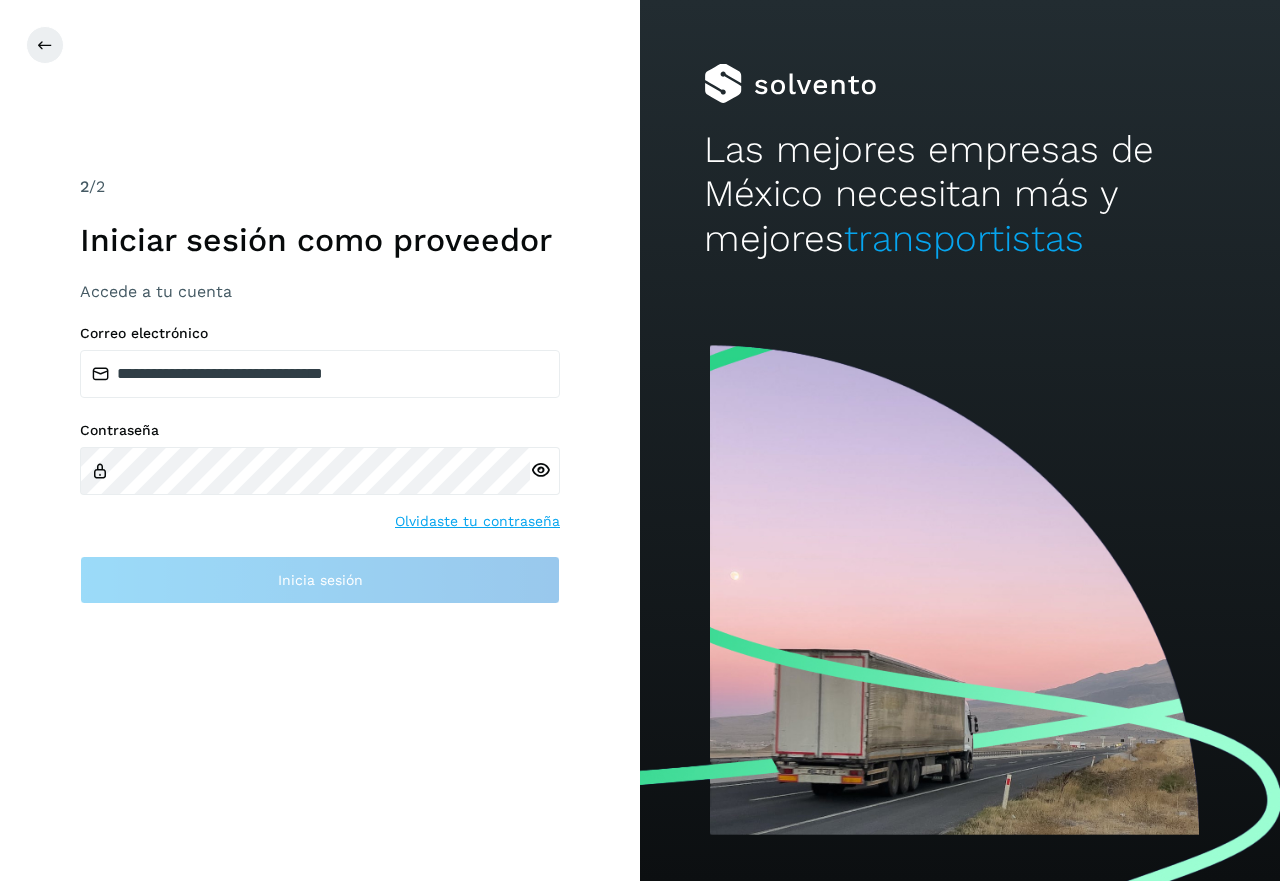
click at [493, 518] on div "Contraseña Olvidaste tu contraseña" at bounding box center [320, 477] width 480 height 110
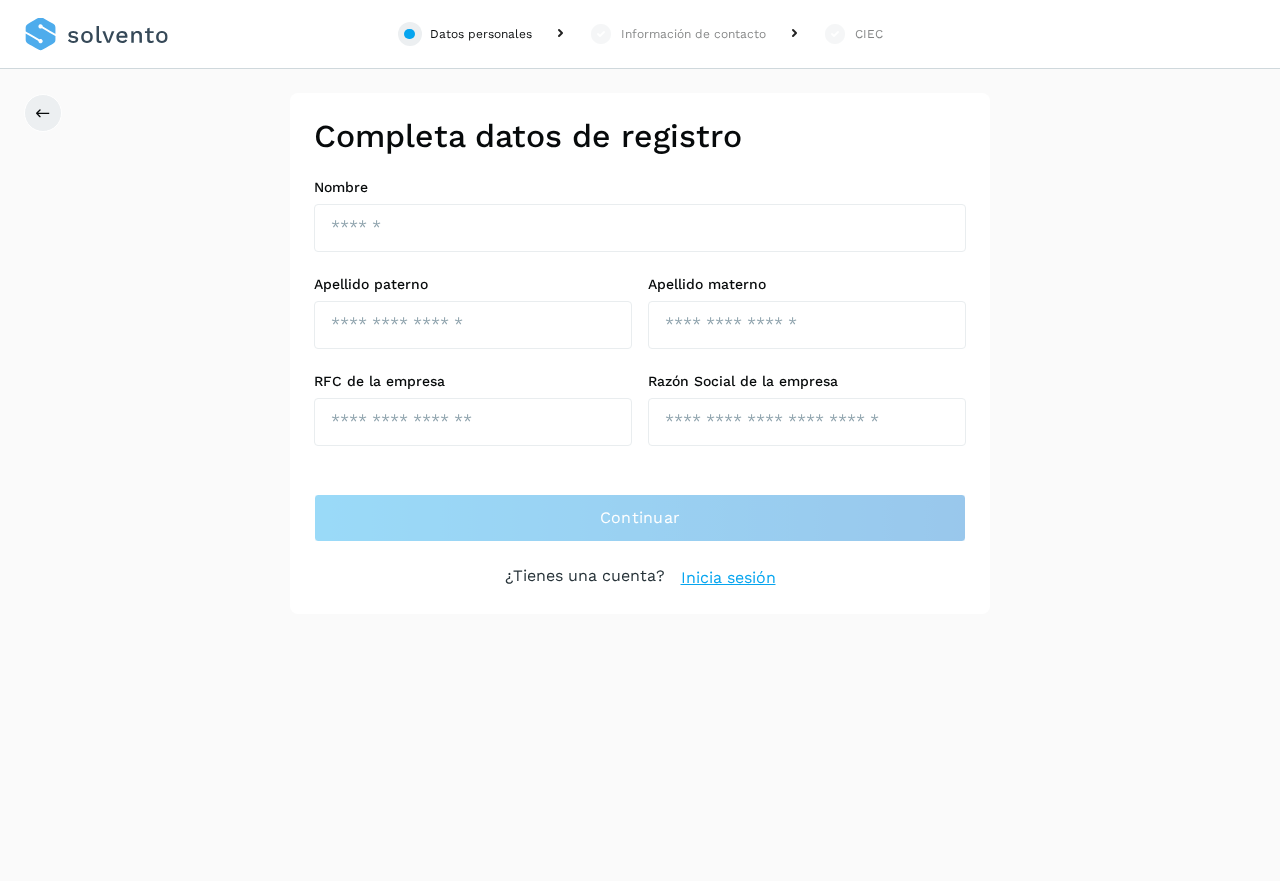
click at [728, 583] on link "Inicia sesión" at bounding box center [728, 578] width 95 height 24
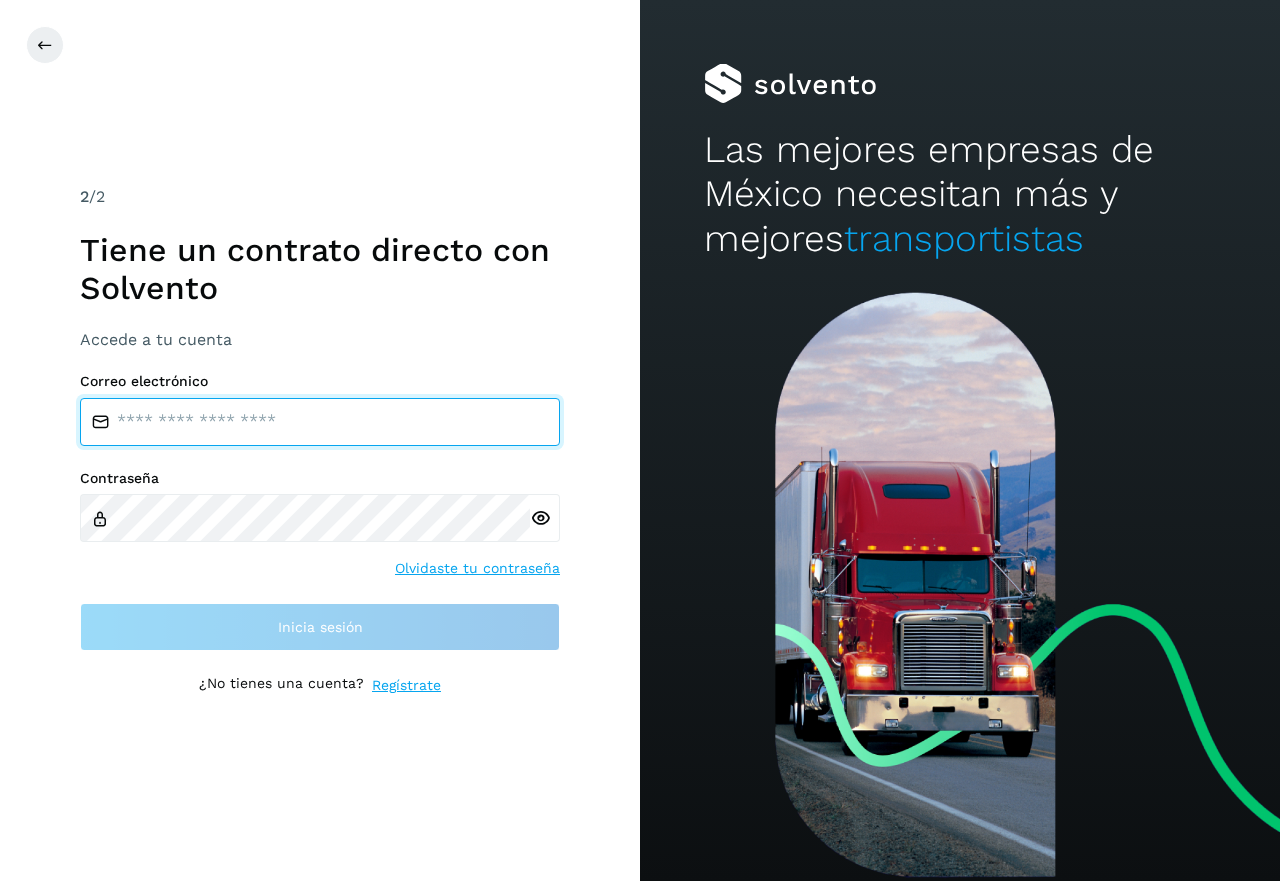
click at [211, 418] on input "email" at bounding box center [320, 422] width 480 height 48
type input "**********"
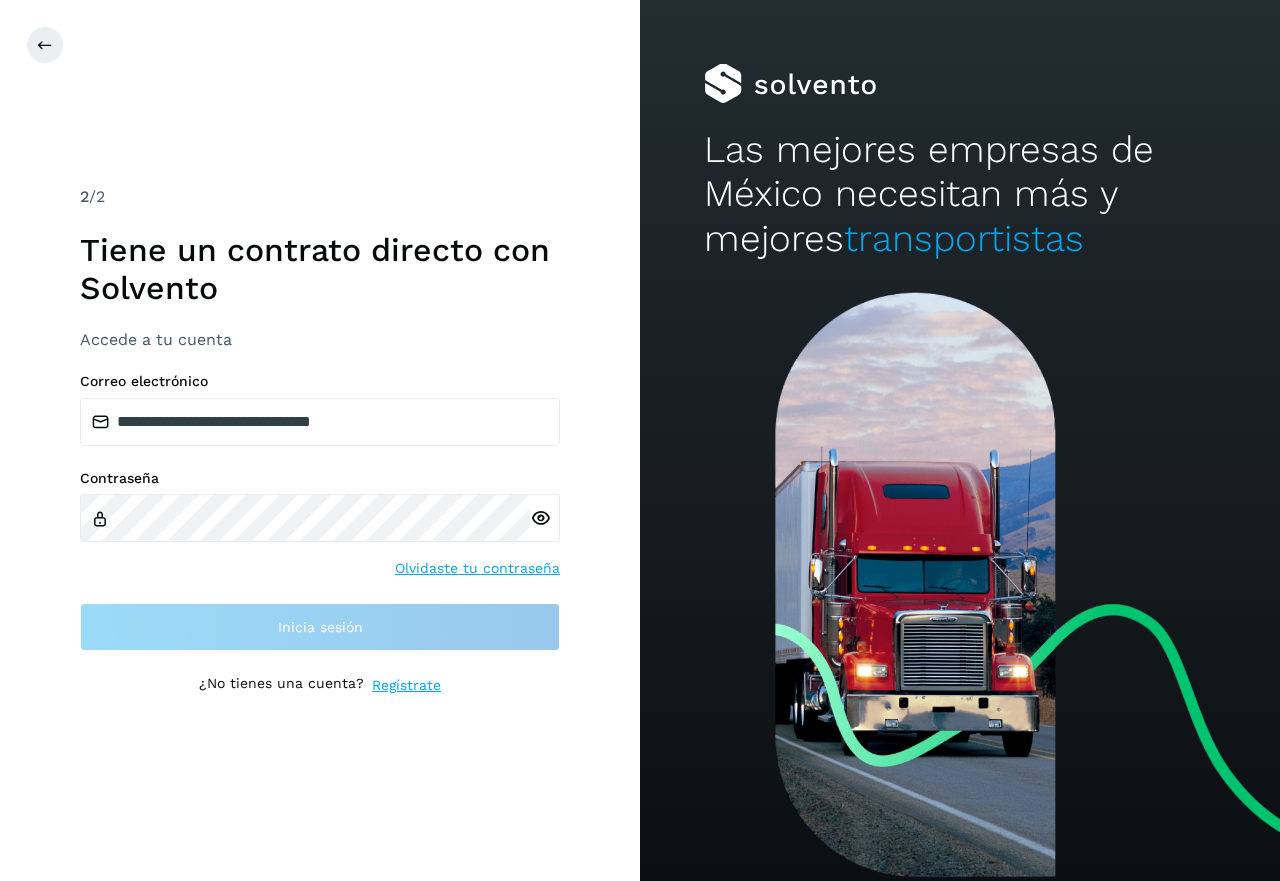
click at [537, 517] on div at bounding box center [545, 518] width 30 height 48
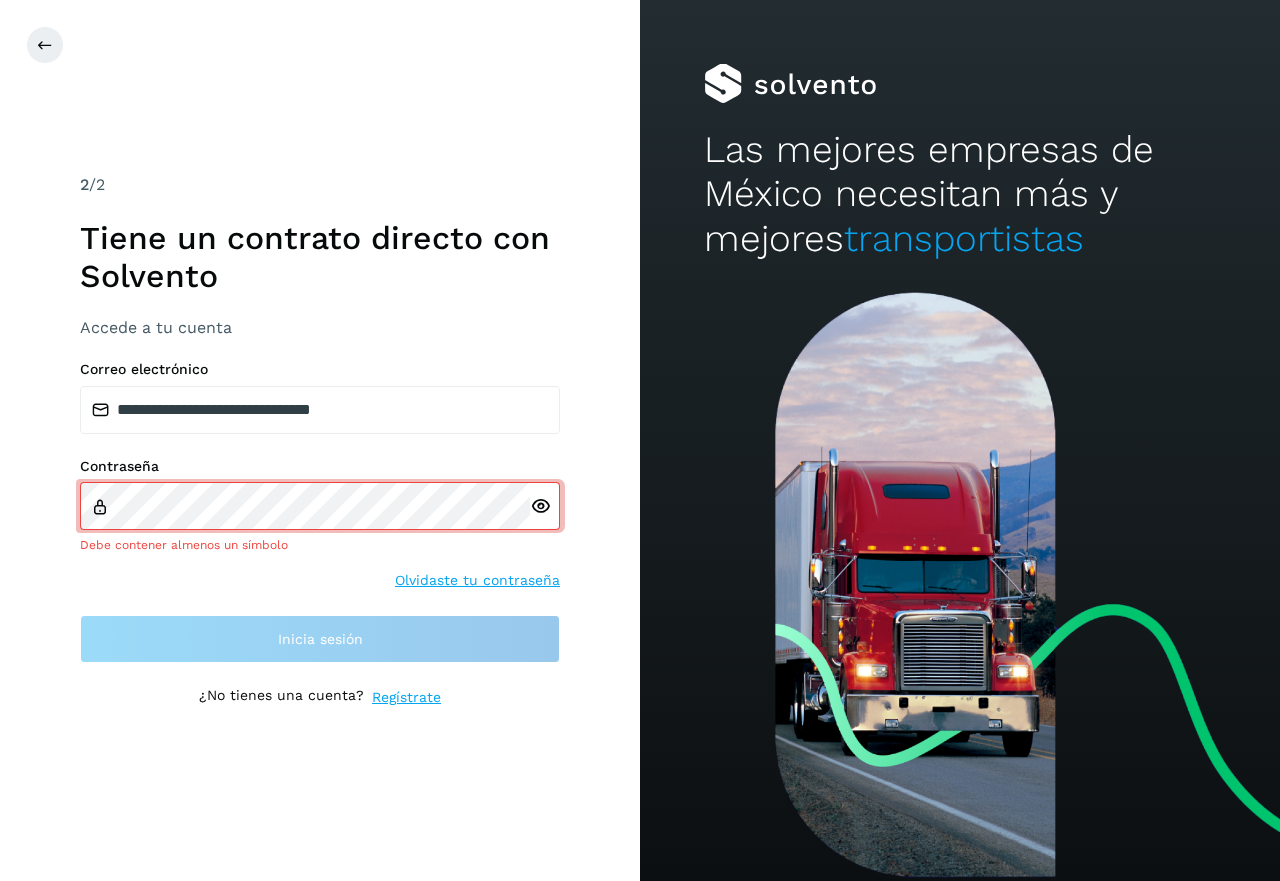
click at [541, 503] on icon at bounding box center [540, 506] width 21 height 21
click at [475, 581] on link "Olvidaste tu contraseña" at bounding box center [477, 580] width 165 height 21
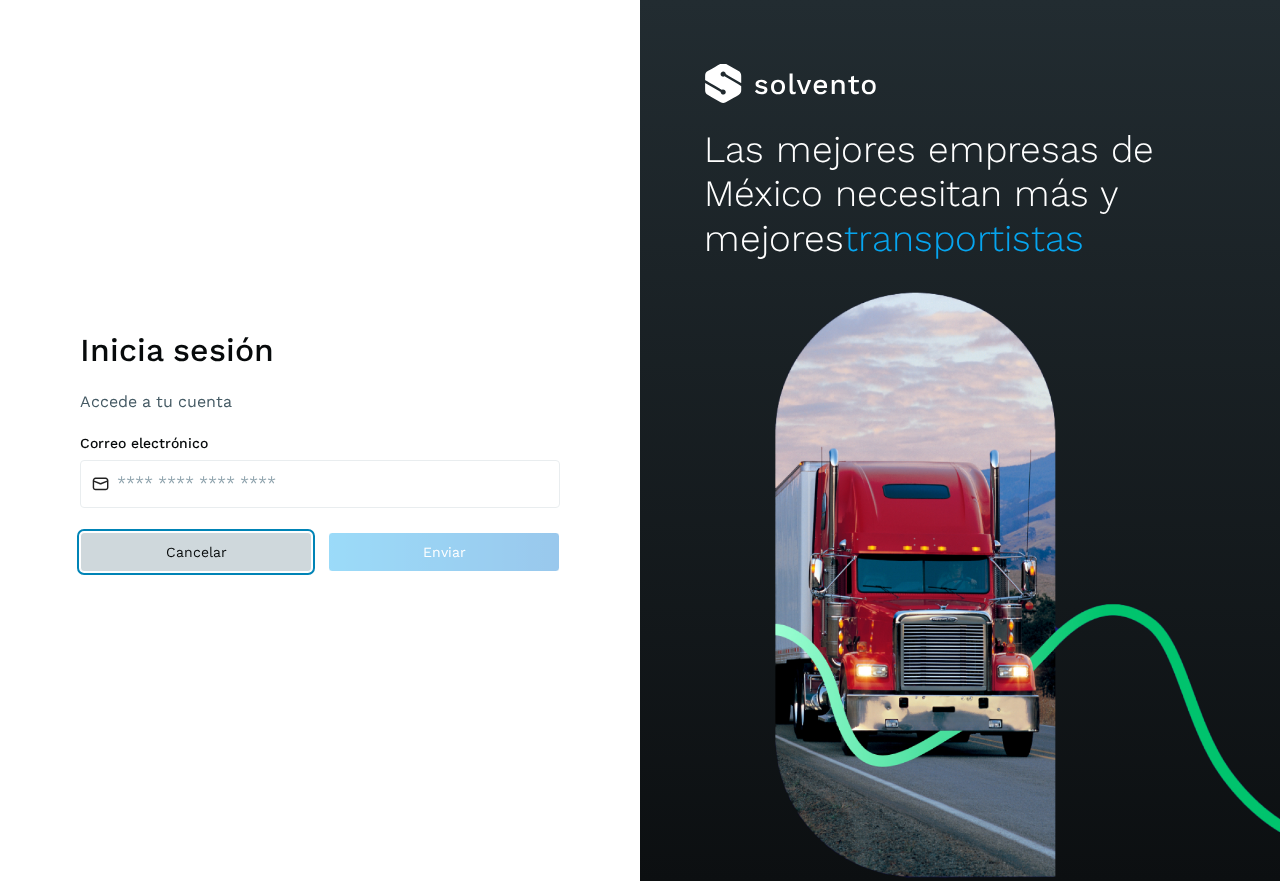
click at [194, 552] on span "Cancelar" at bounding box center [196, 552] width 61 height 14
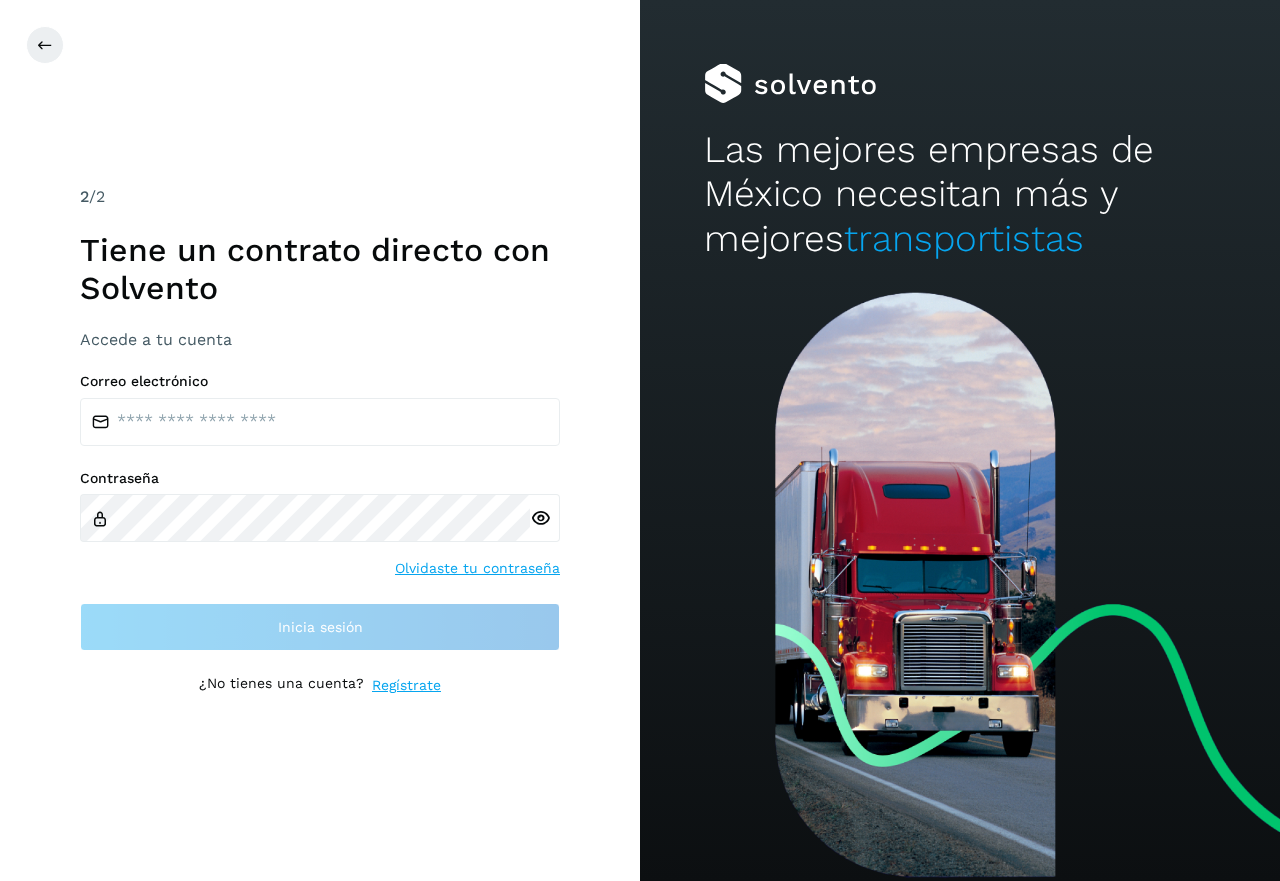
click at [543, 516] on icon at bounding box center [540, 518] width 21 height 21
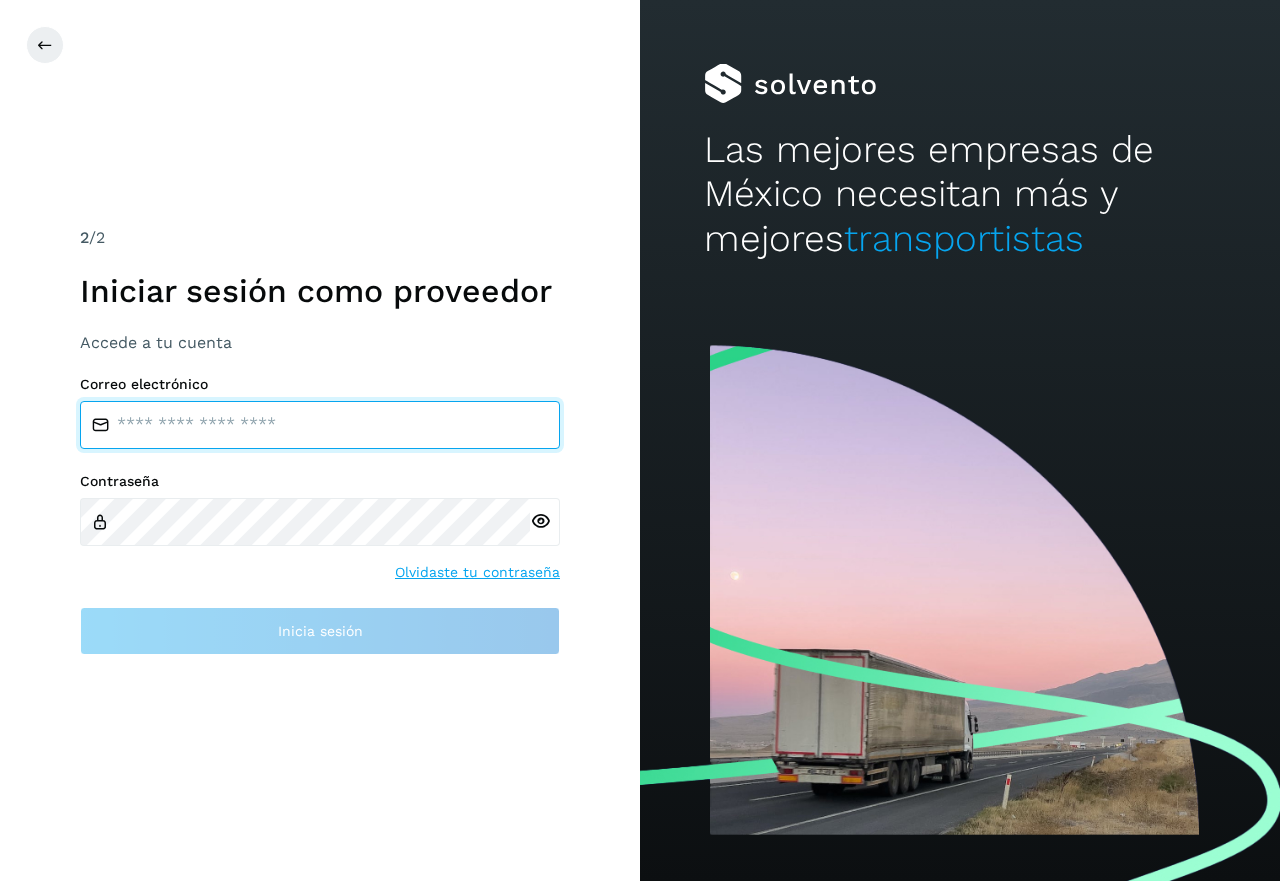
click at [151, 427] on input "email" at bounding box center [320, 425] width 480 height 48
type input "**********"
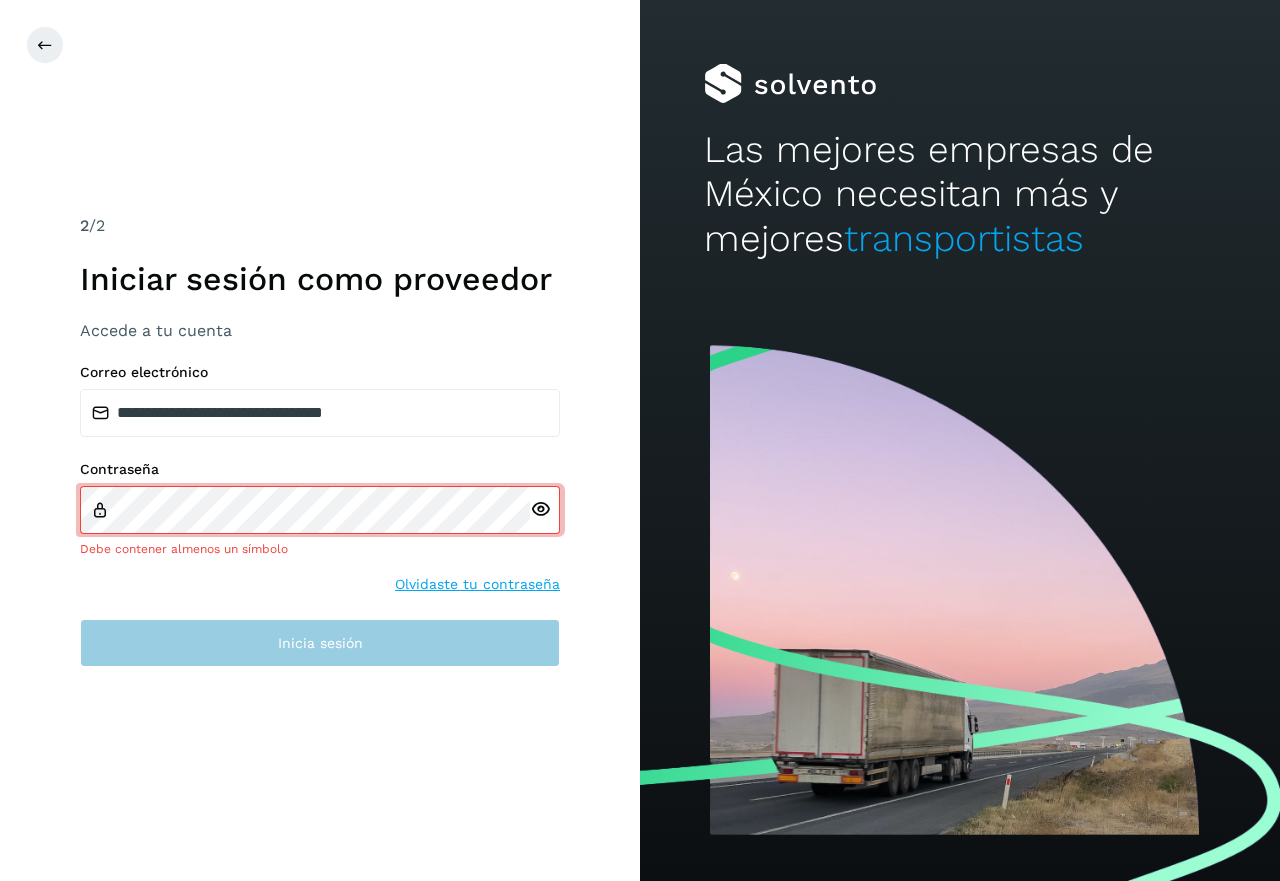
click at [339, 650] on span "Inicia sesión" at bounding box center [320, 643] width 85 height 14
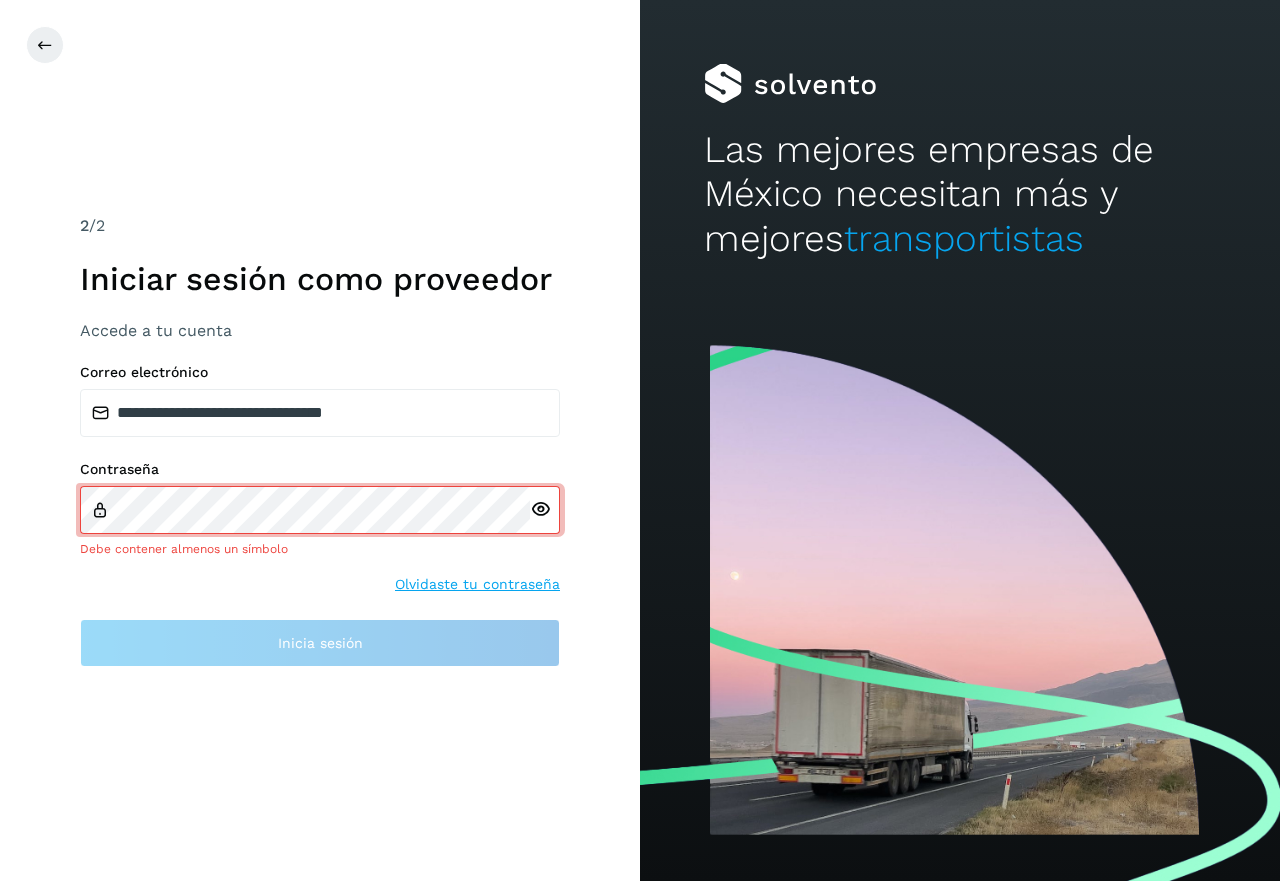
click at [479, 577] on link "Olvidaste tu contraseña" at bounding box center [477, 584] width 165 height 21
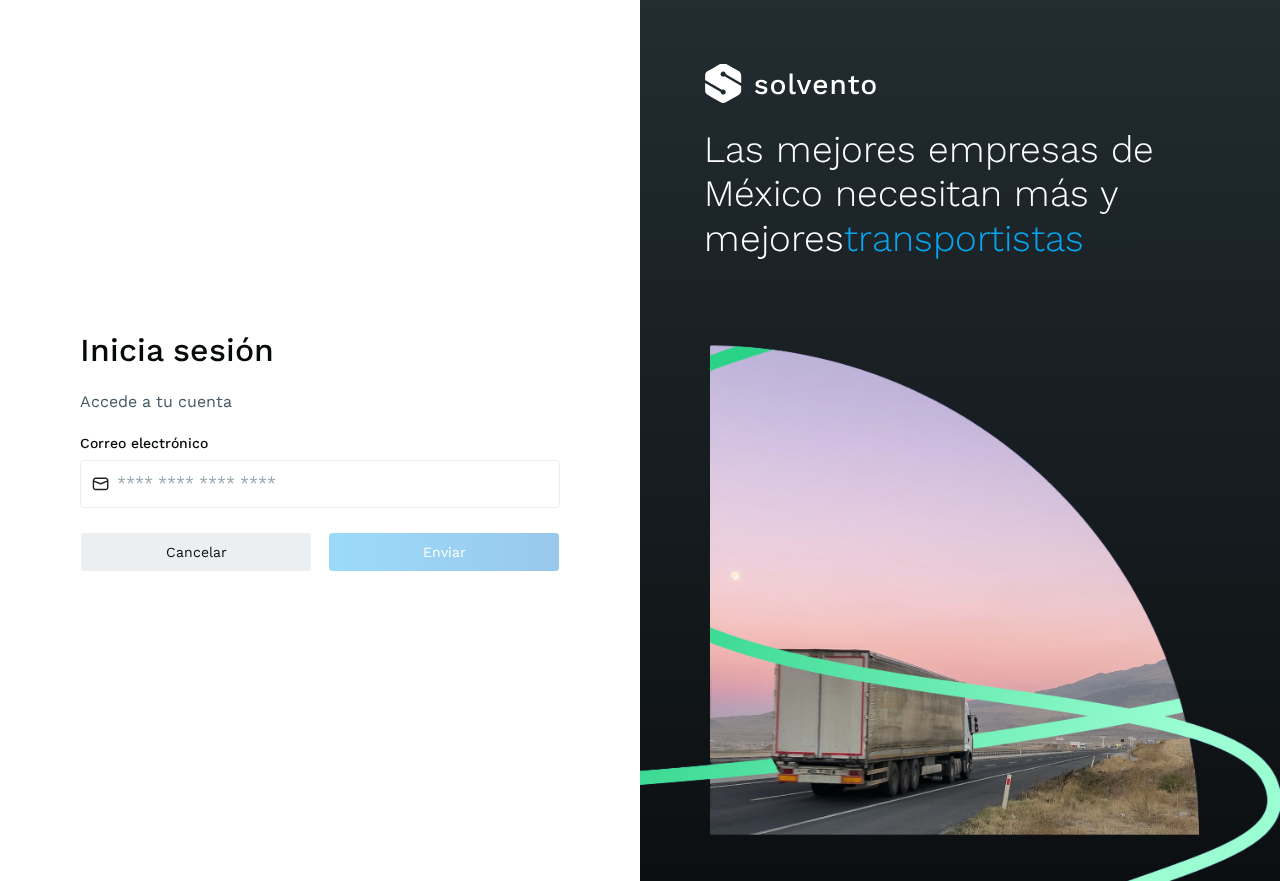
click at [144, 401] on p "Accede a tu cuenta" at bounding box center [320, 401] width 480 height 19
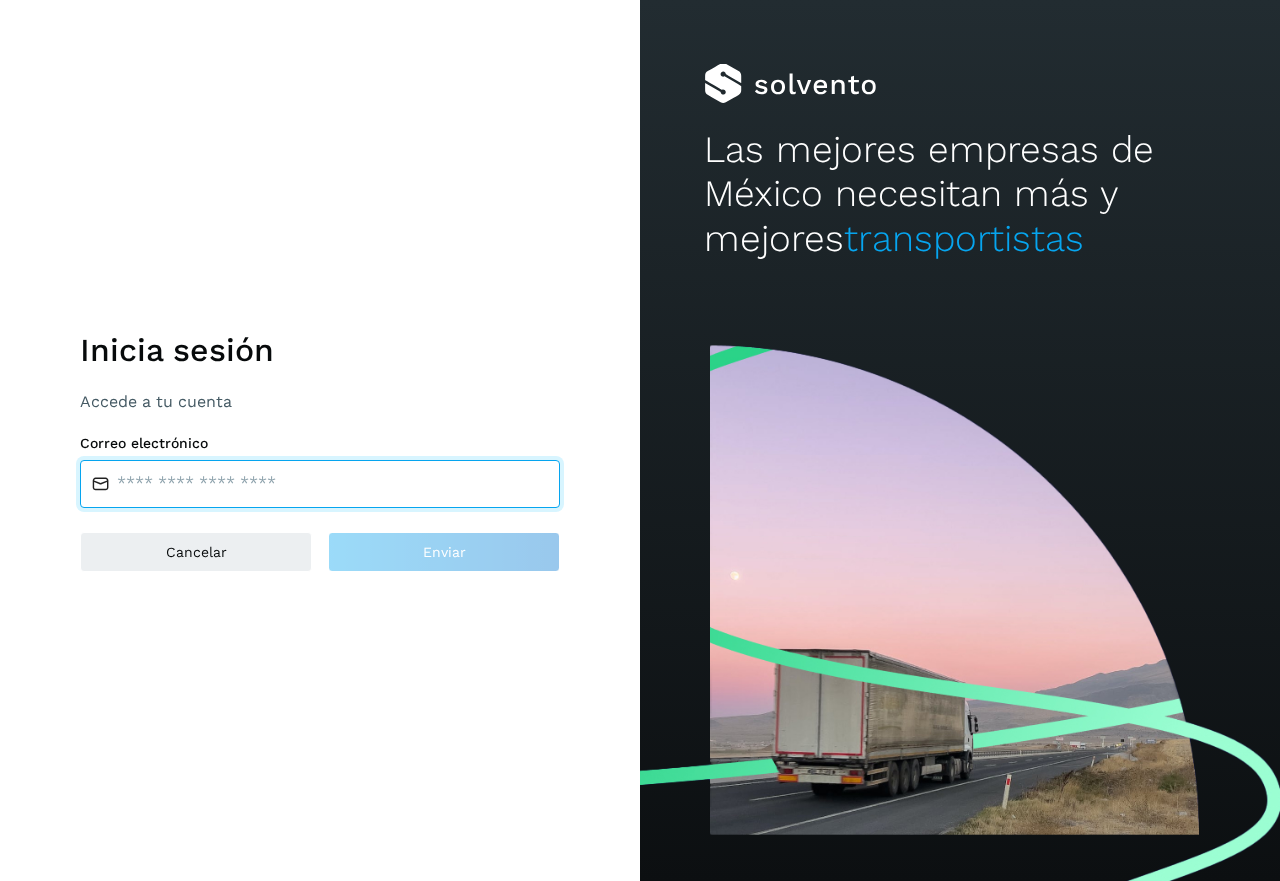
click at [165, 483] on input "email" at bounding box center [320, 484] width 480 height 48
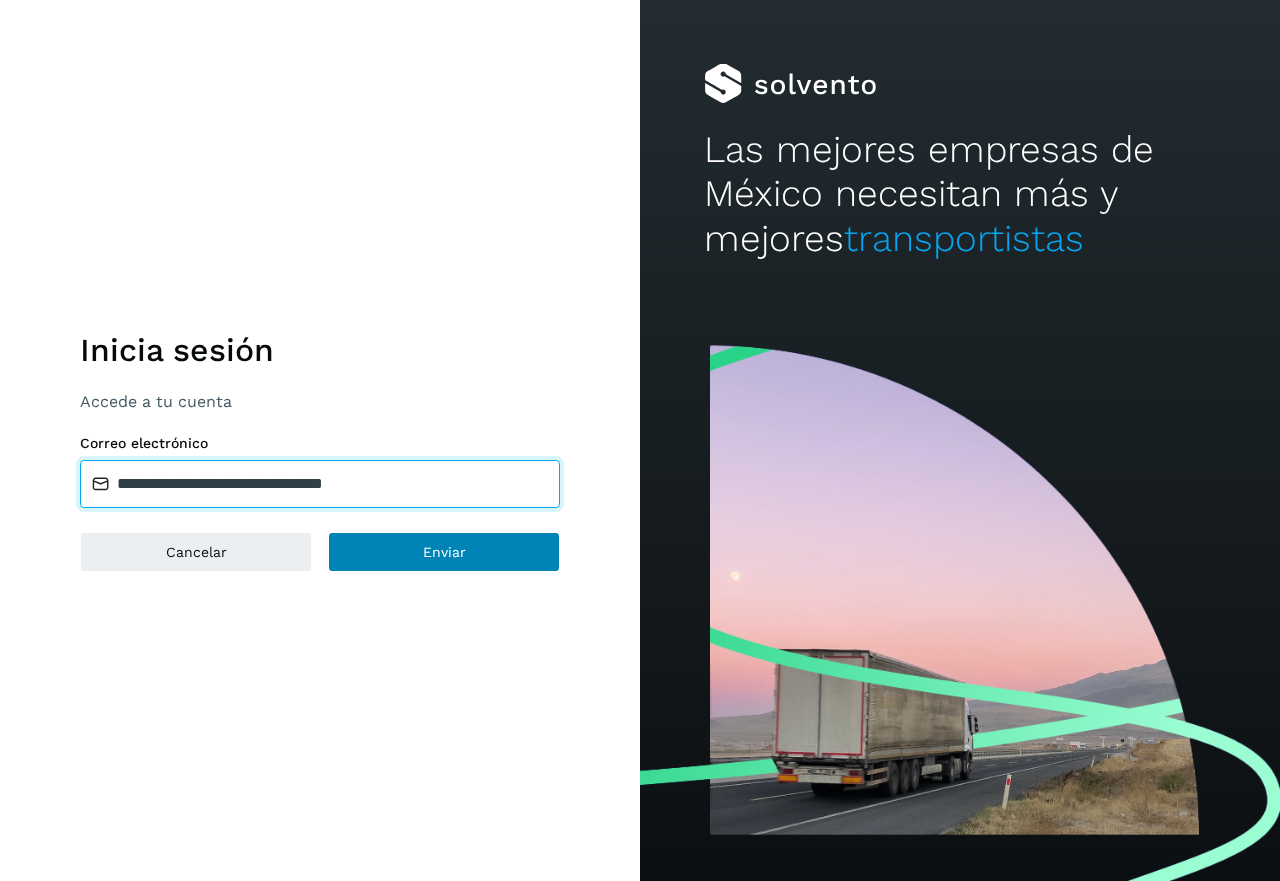
type input "**********"
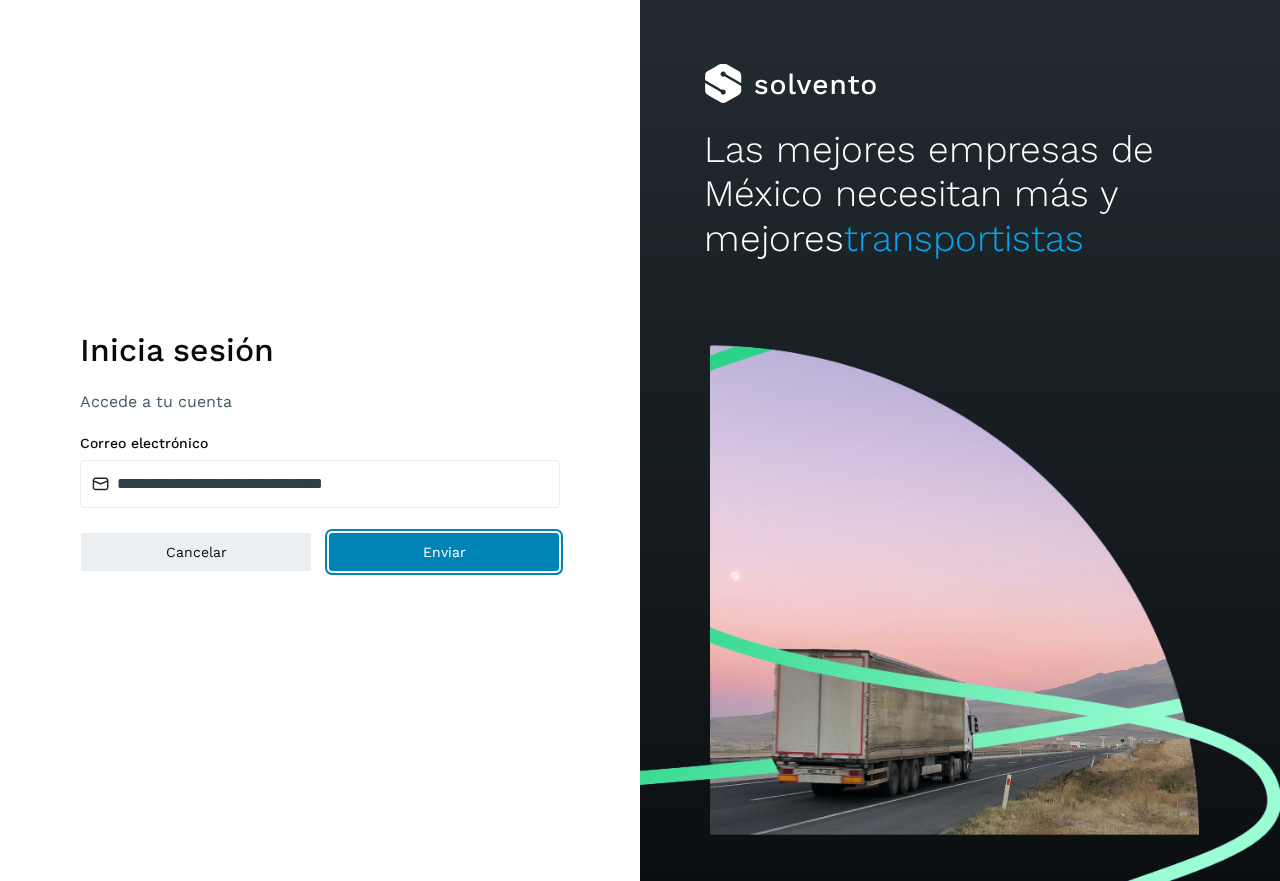
click at [476, 553] on button "Enviar" at bounding box center [444, 552] width 232 height 40
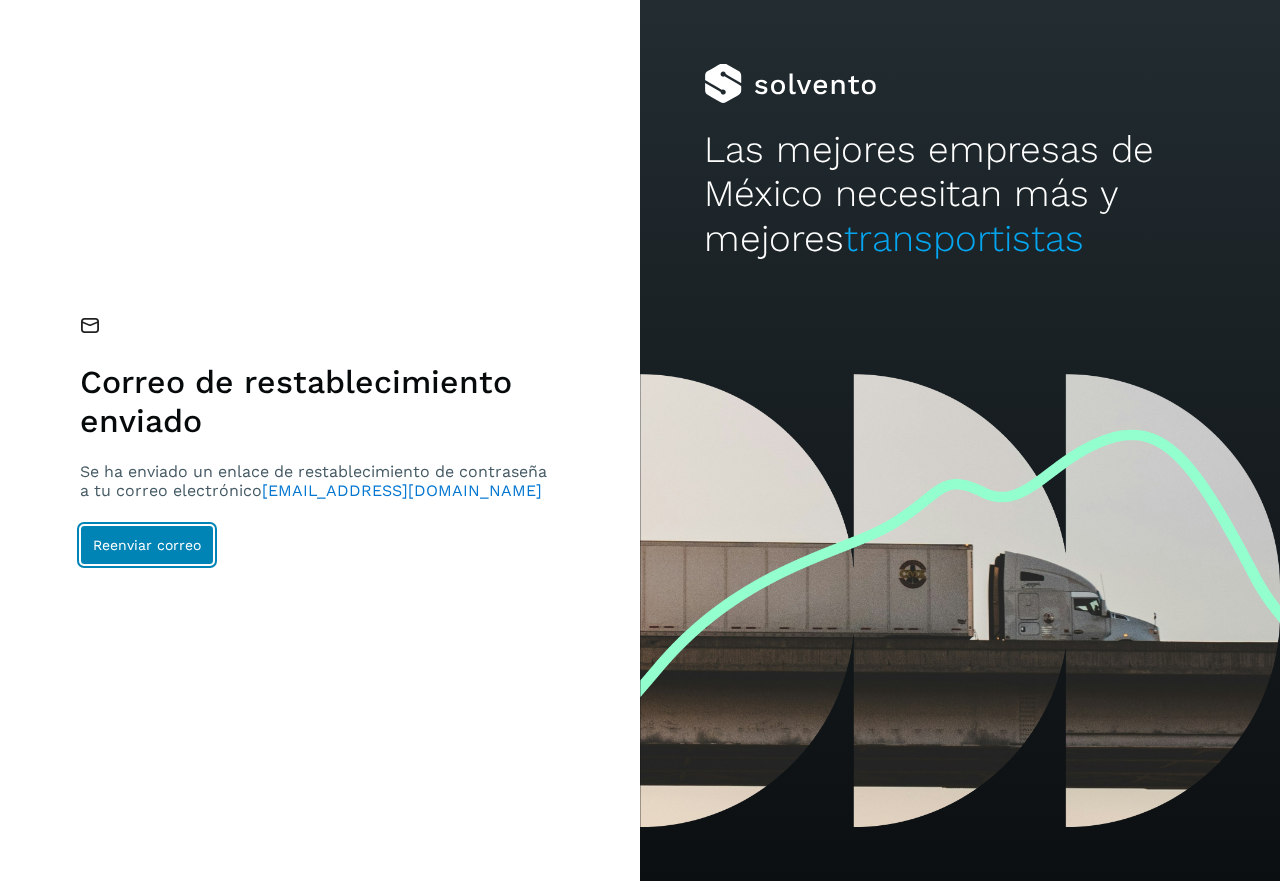
click at [151, 552] on span "Reenviar correo" at bounding box center [147, 545] width 108 height 14
